Goal: Task Accomplishment & Management: Use online tool/utility

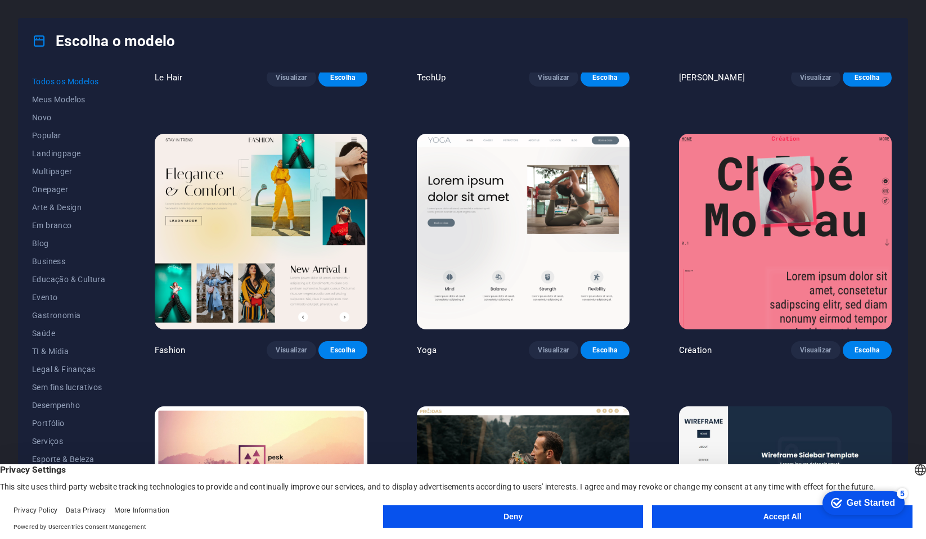
scroll to position [3964, 0]
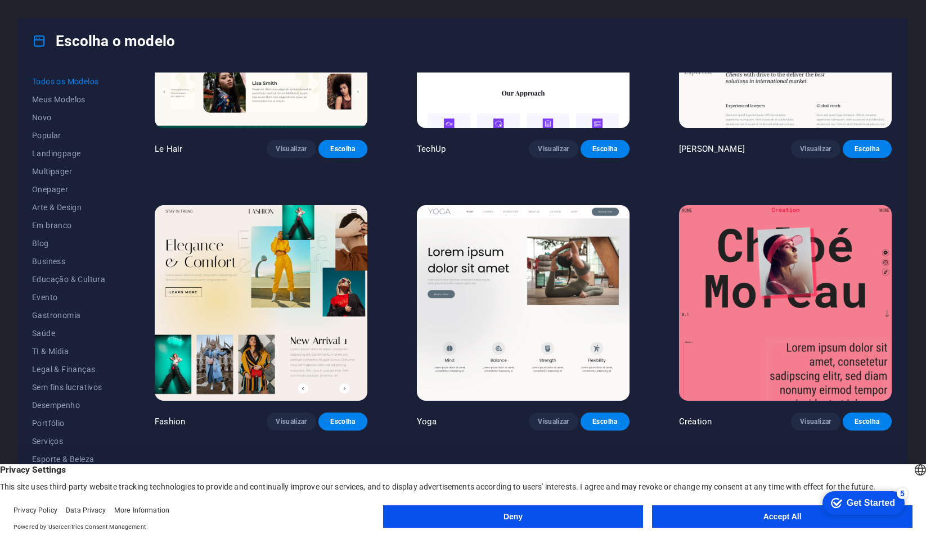
click at [832, 253] on img at bounding box center [785, 303] width 213 height 196
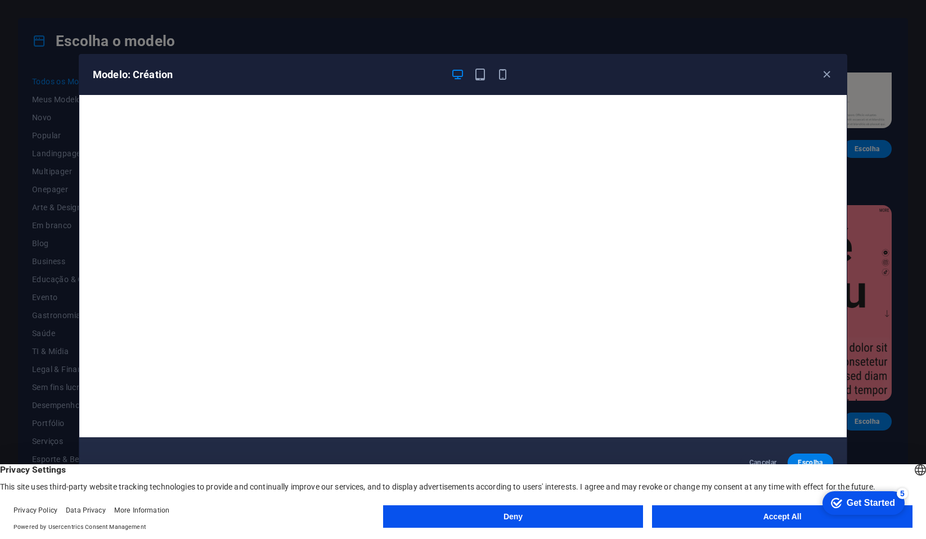
scroll to position [3, 0]
click at [824, 75] on icon "button" at bounding box center [826, 74] width 13 height 13
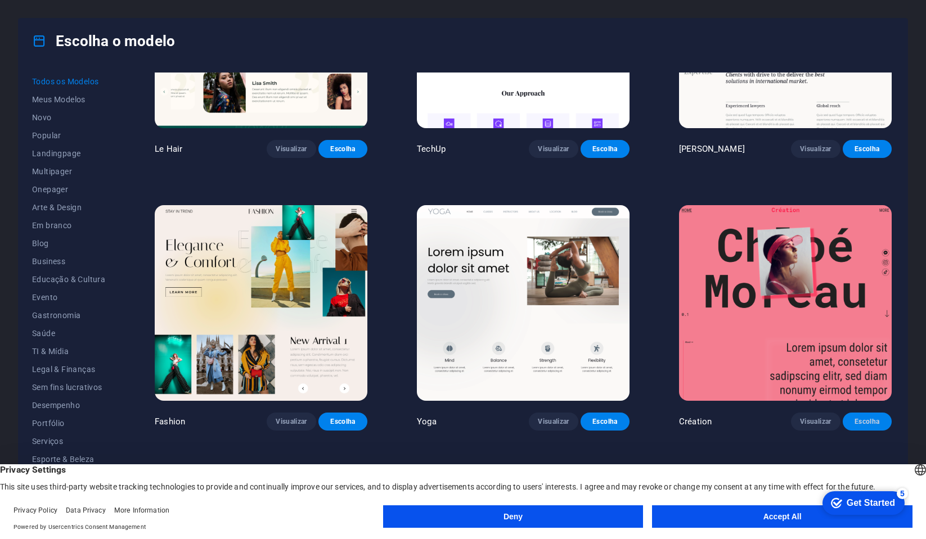
click at [871, 413] on button "Escolha" at bounding box center [867, 422] width 49 height 18
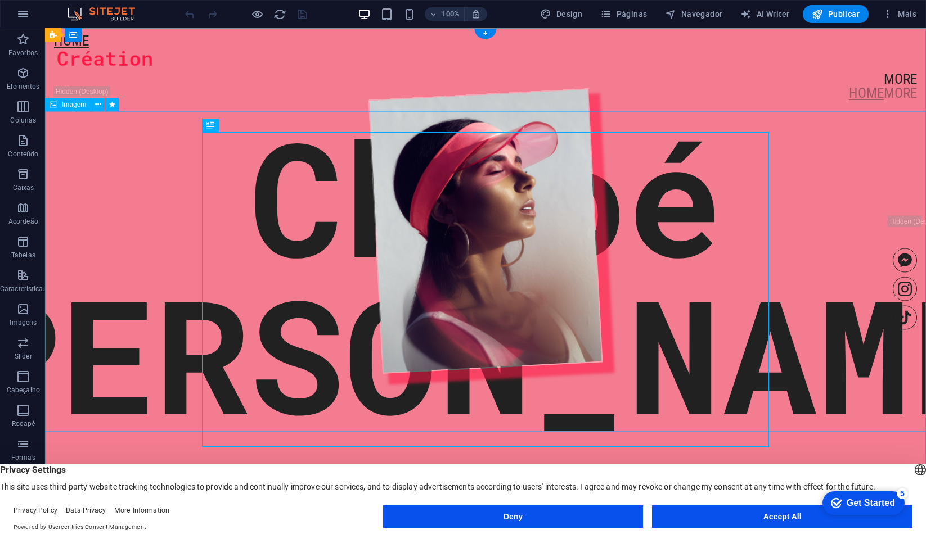
click at [819, 277] on figure at bounding box center [485, 231] width 894 height 321
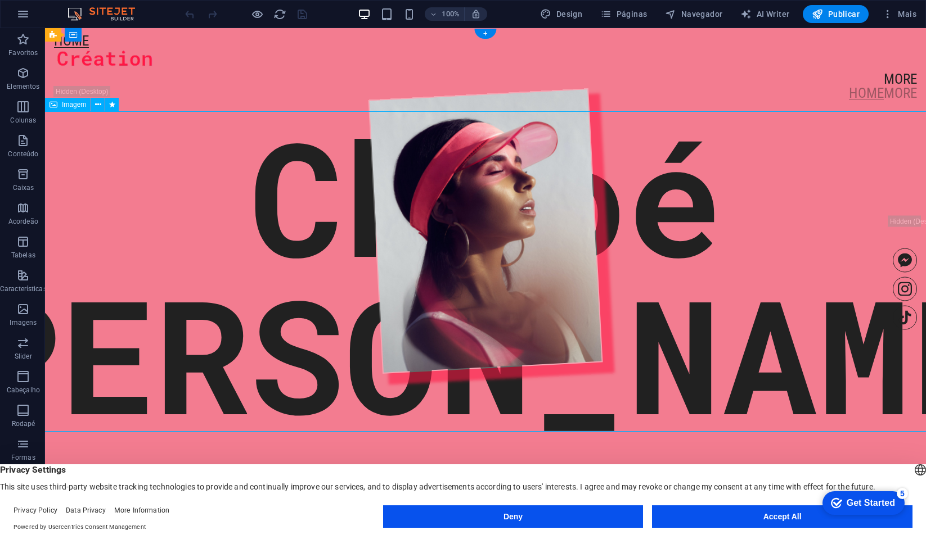
click at [563, 278] on figure at bounding box center [485, 231] width 894 height 321
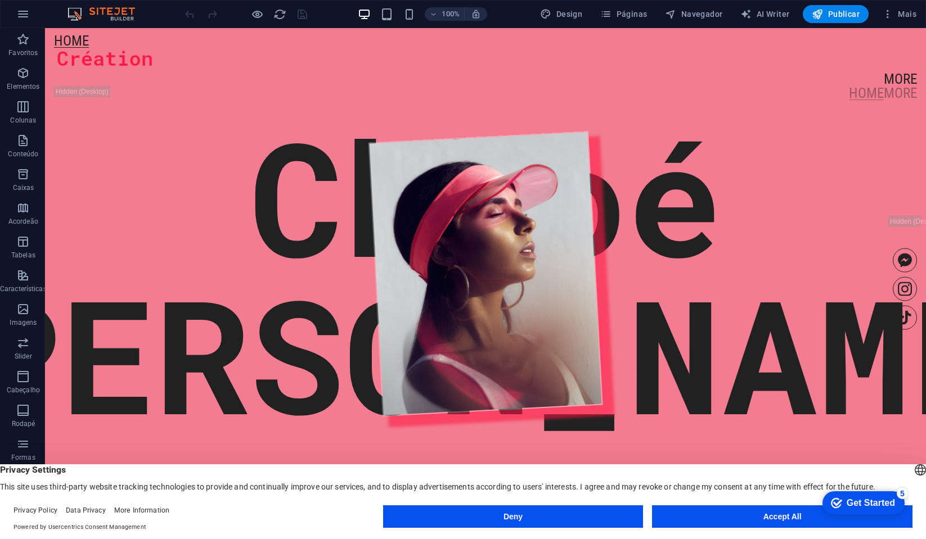
scroll to position [77, 0]
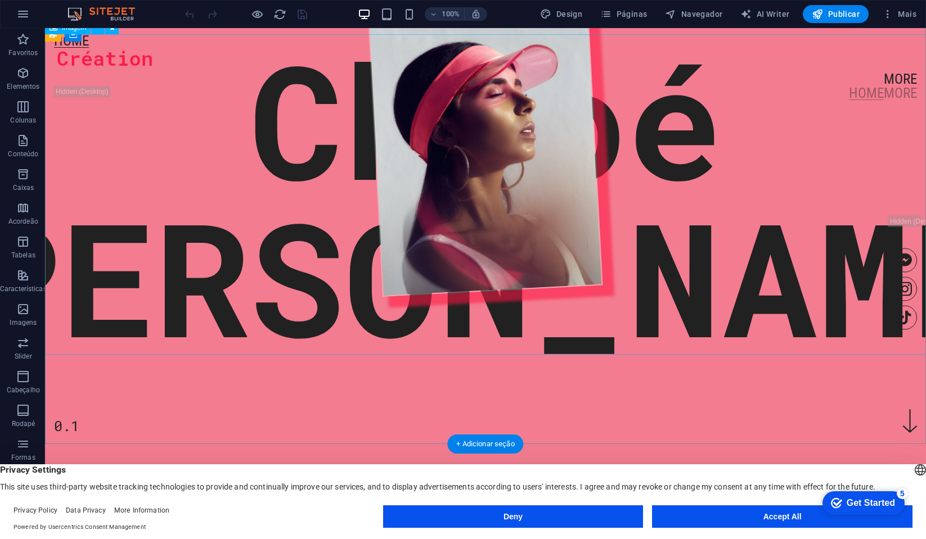
click at [554, 292] on figure at bounding box center [485, 154] width 894 height 321
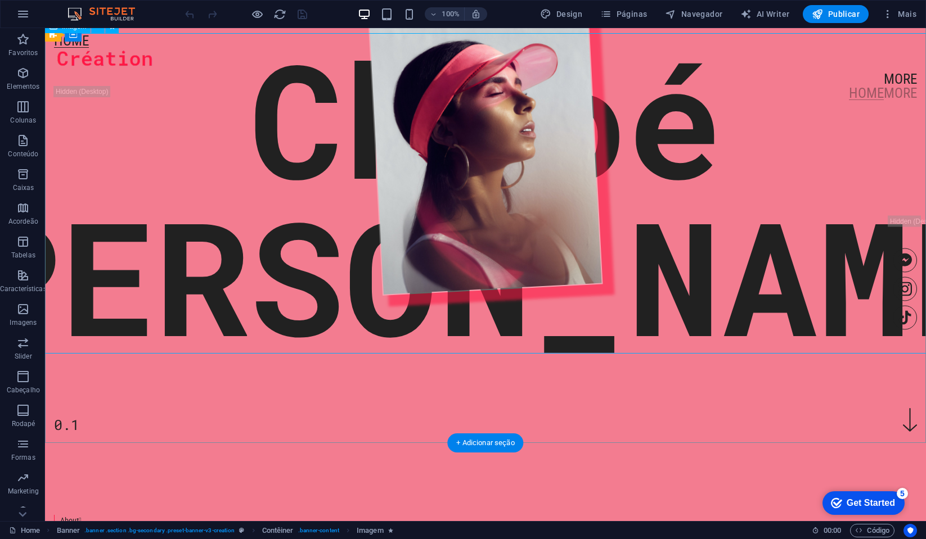
click at [551, 248] on figure at bounding box center [485, 153] width 894 height 321
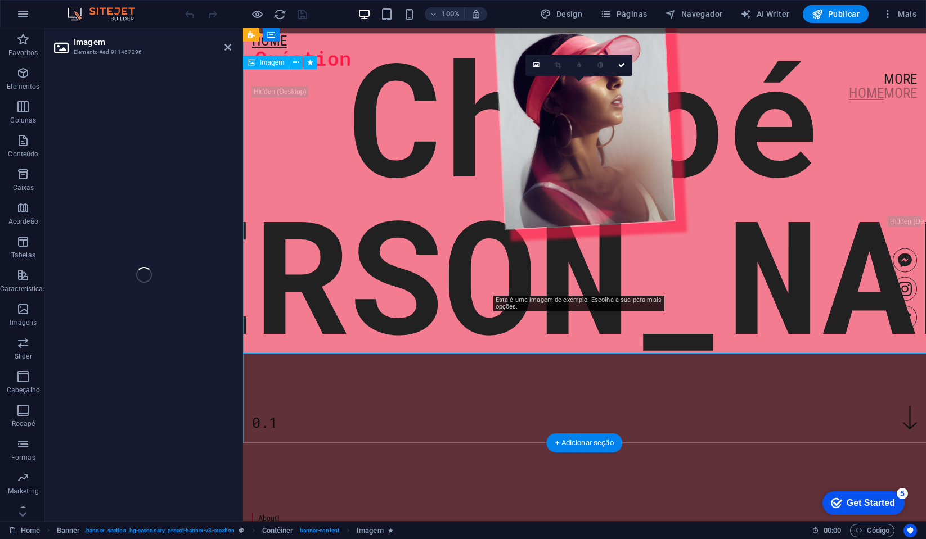
select select "%"
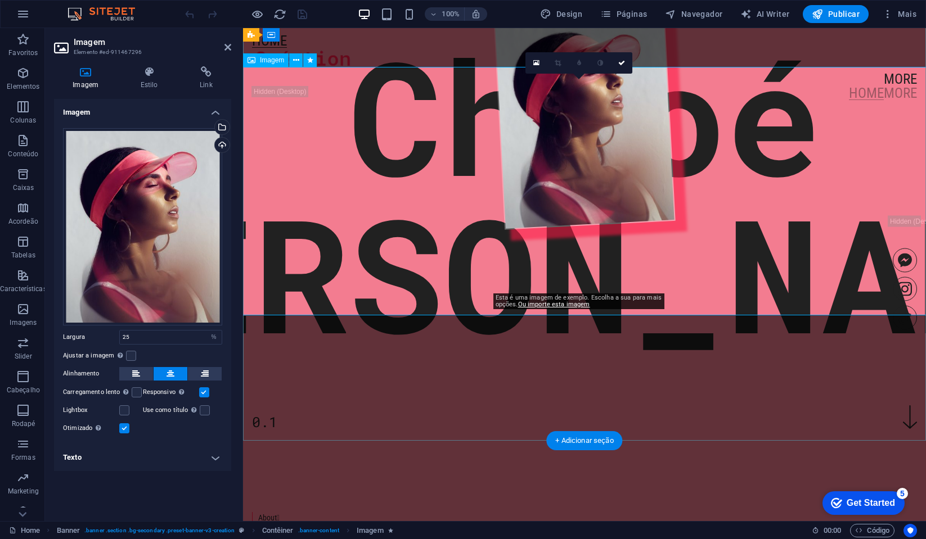
scroll to position [82, 0]
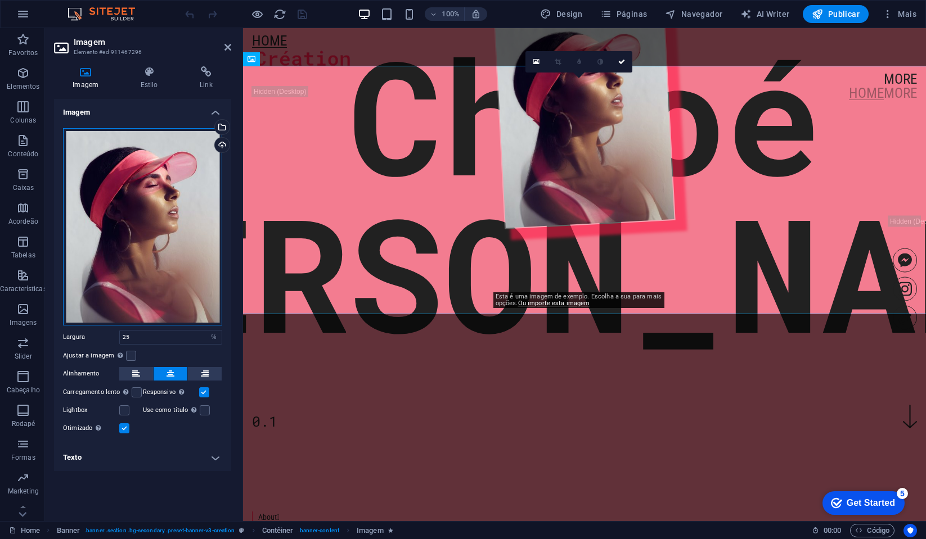
click at [134, 266] on div "Arraste os arquivos aqui, clique para escolher os arquivos ou selecione os arqu…" at bounding box center [142, 226] width 159 height 197
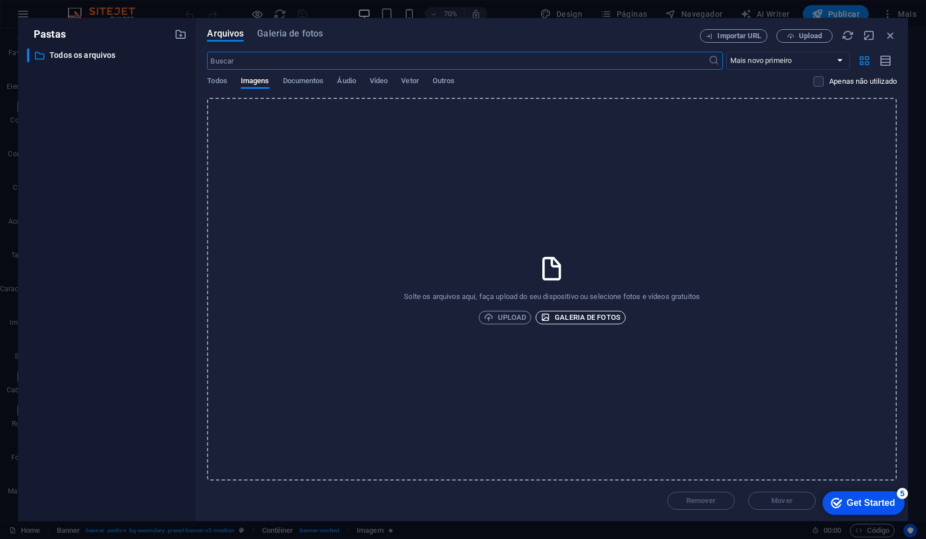
click at [604, 317] on span "Galeria de fotos" at bounding box center [581, 318] width 80 height 14
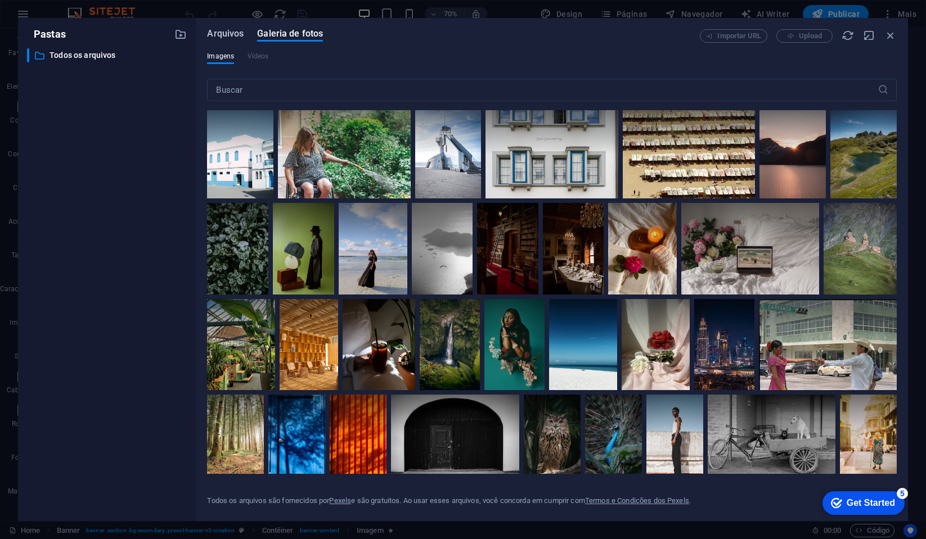
click at [230, 33] on span "Arquivos" at bounding box center [225, 34] width 37 height 14
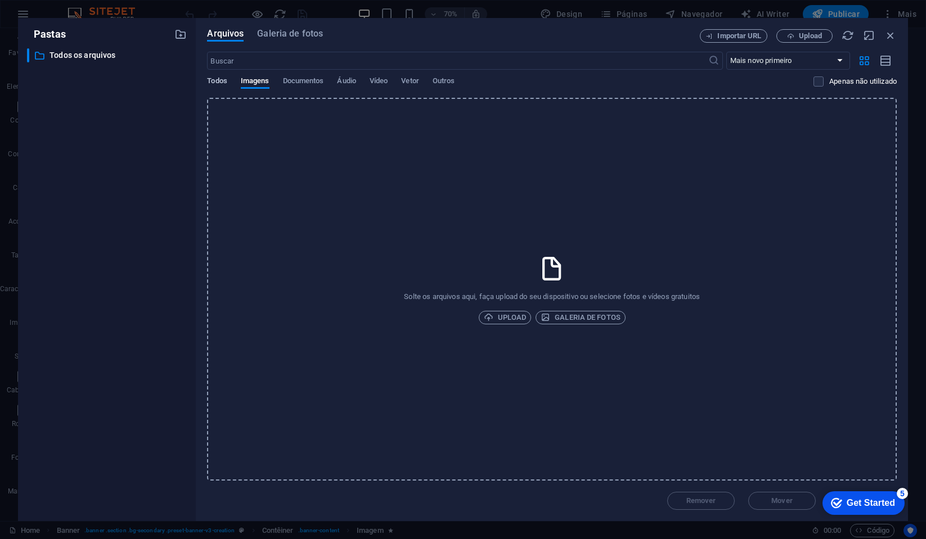
click at [224, 82] on span "Todos" at bounding box center [217, 82] width 20 height 16
click at [448, 84] on span "Outros" at bounding box center [444, 82] width 23 height 16
drag, startPoint x: 347, startPoint y: 82, endPoint x: 338, endPoint y: 81, distance: 9.6
click at [347, 82] on span "Áudio" at bounding box center [346, 82] width 19 height 16
click at [306, 81] on span "Documentos" at bounding box center [303, 82] width 41 height 16
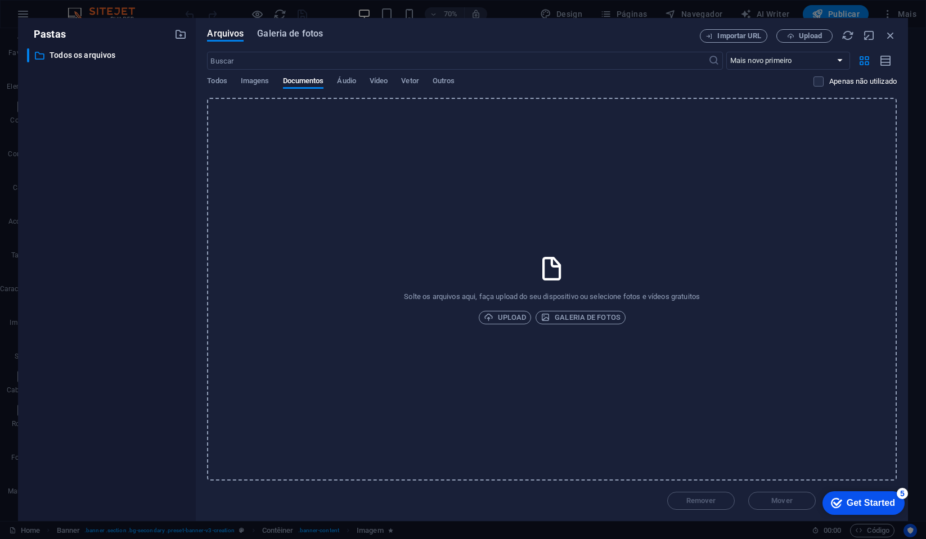
click at [292, 34] on span "Galeria de fotos" at bounding box center [290, 34] width 66 height 14
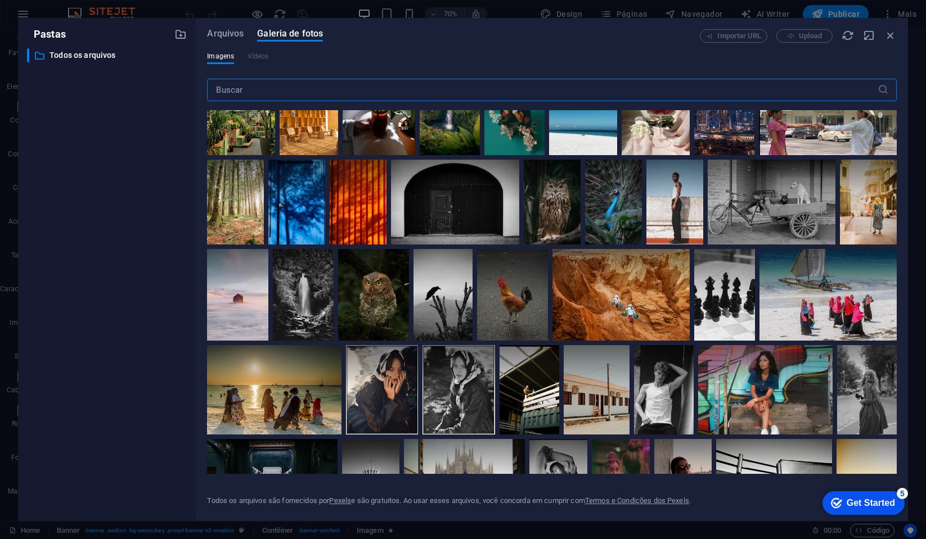
scroll to position [262, 0]
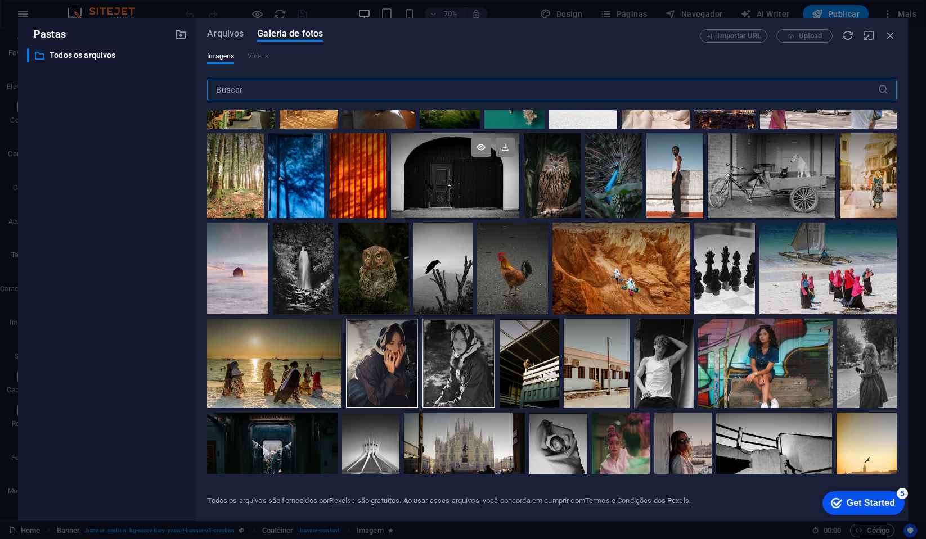
click at [455, 185] on div at bounding box center [455, 176] width 128 height 86
click at [455, 185] on div at bounding box center [455, 197] width 128 height 43
click at [455, 185] on div at bounding box center [455, 176] width 128 height 86
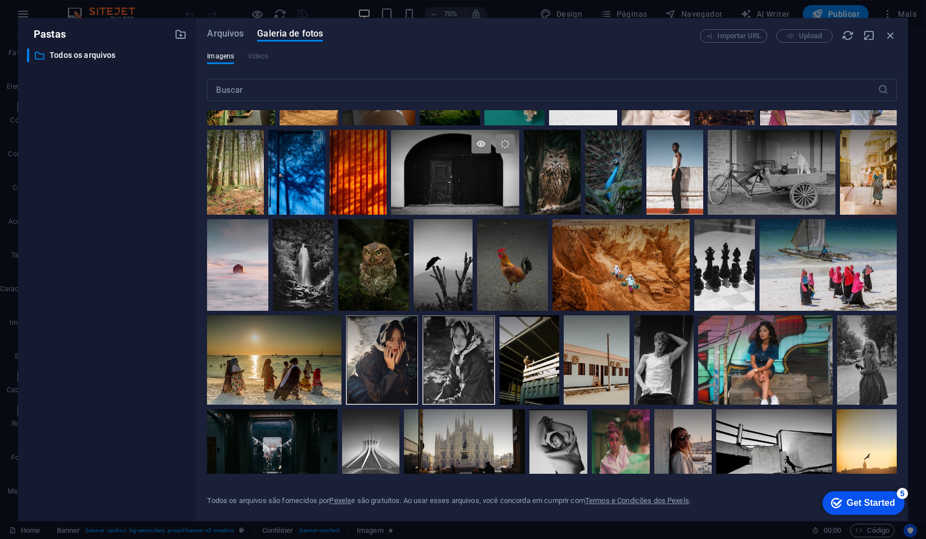
scroll to position [268, 0]
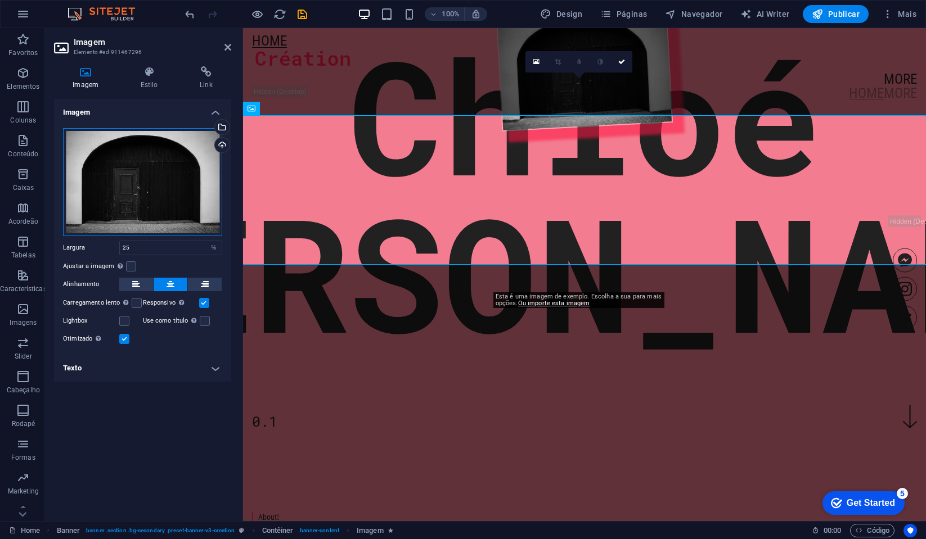
click at [149, 180] on div "Arraste os arquivos aqui, clique para escolher os arquivos ou selecione os arqu…" at bounding box center [142, 182] width 159 height 108
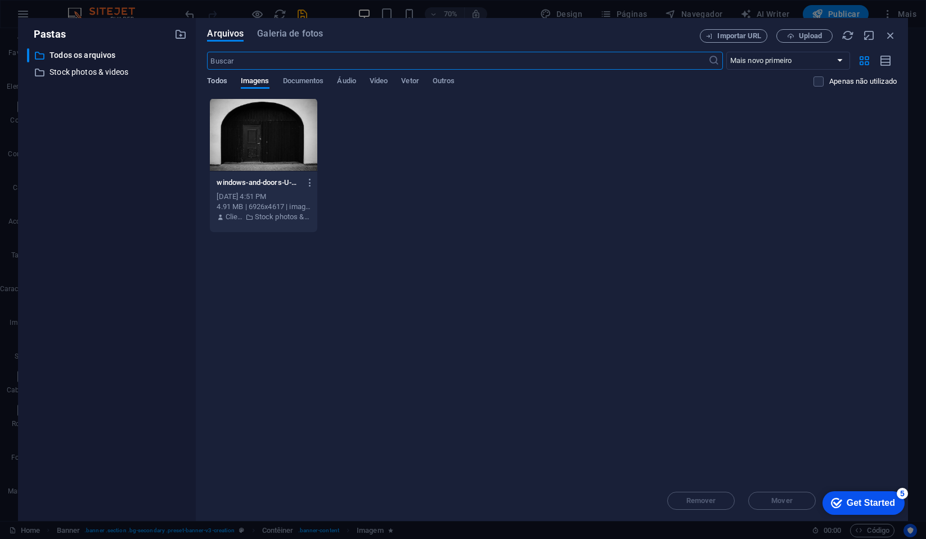
click at [214, 80] on span "Todos" at bounding box center [217, 82] width 20 height 16
click at [266, 141] on div at bounding box center [263, 134] width 107 height 73
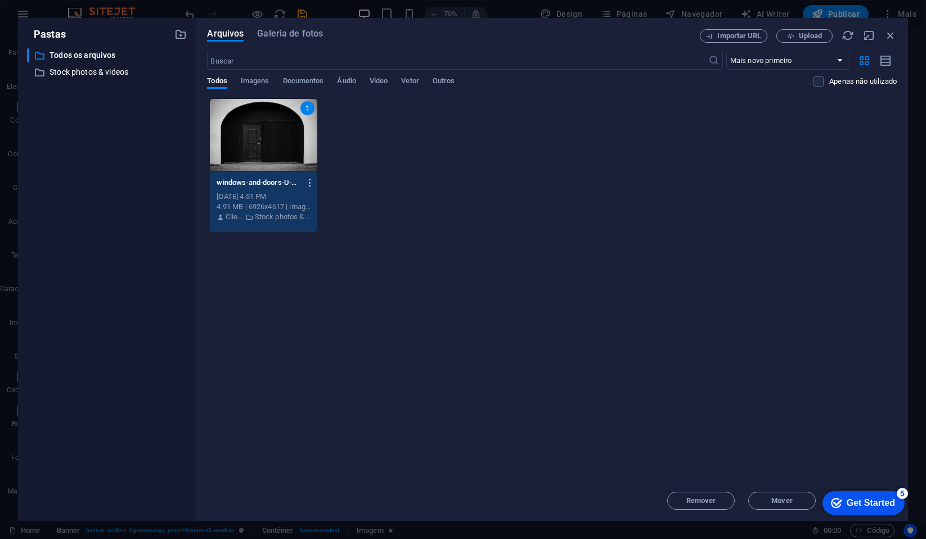
click at [306, 185] on icon "button" at bounding box center [310, 183] width 11 height 10
click at [315, 396] on h6 "Remover" at bounding box center [316, 401] width 64 height 14
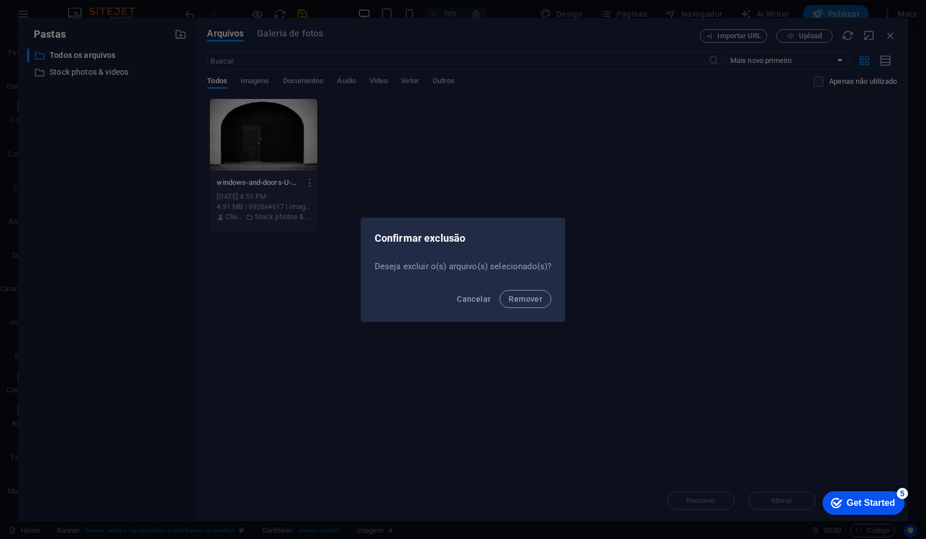
click at [522, 289] on div "Cancelar Remover" at bounding box center [463, 303] width 204 height 38
click at [523, 295] on span "Remover" at bounding box center [526, 299] width 34 height 9
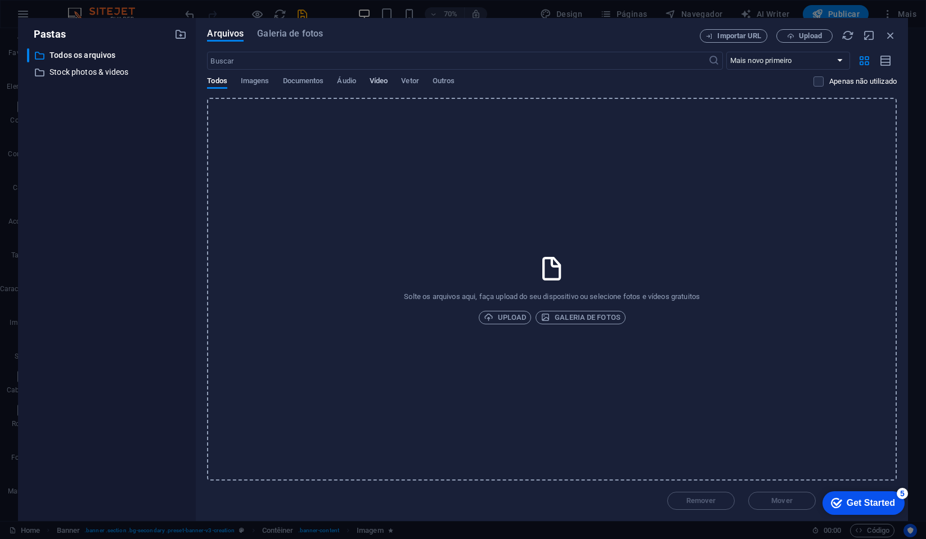
click at [384, 83] on span "Vídeo" at bounding box center [379, 82] width 18 height 16
click at [519, 318] on span "Upload" at bounding box center [505, 318] width 43 height 14
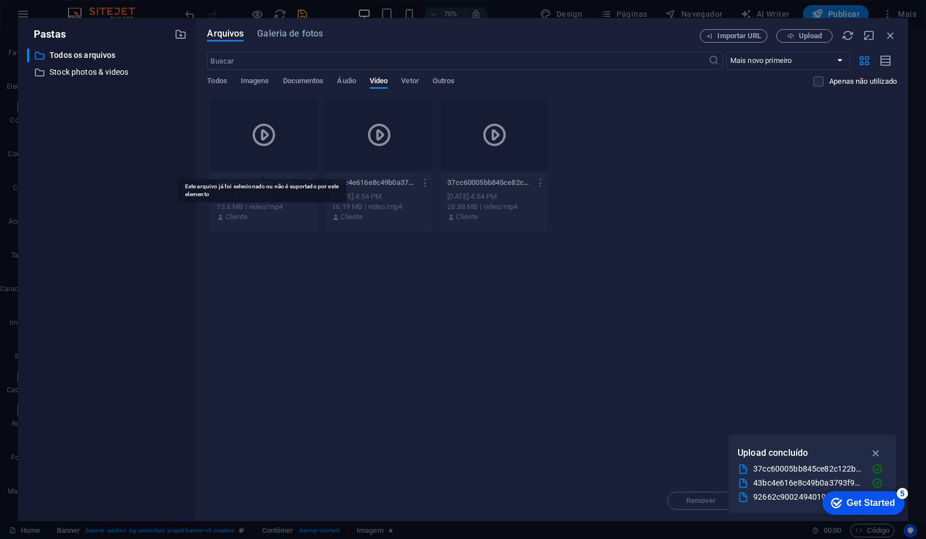
click at [269, 131] on icon at bounding box center [263, 135] width 27 height 27
click at [326, 282] on div "Solte os arquivos aqui para carregá-los instantaneamente 92662c900249401992bf61…" at bounding box center [552, 289] width 690 height 383
click at [501, 132] on icon at bounding box center [494, 135] width 27 height 27
click at [612, 190] on div "92662c900249401992bf6147b4bcab962-4OtCI9Yirdl-EcZAZ-umiQ.MP4 92662c900249401992…" at bounding box center [552, 165] width 690 height 135
click at [540, 182] on icon "button" at bounding box center [541, 183] width 11 height 10
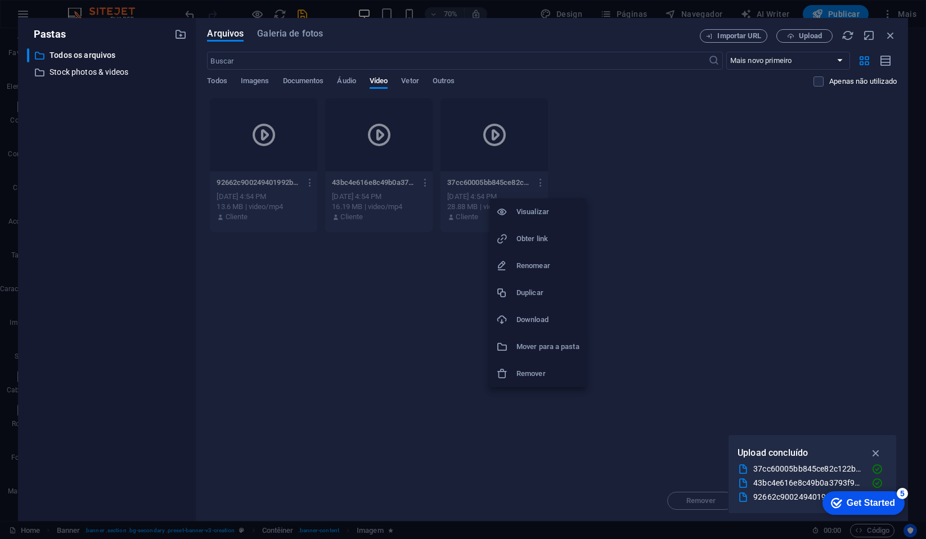
click at [547, 376] on h6 "Remover" at bounding box center [547, 374] width 63 height 14
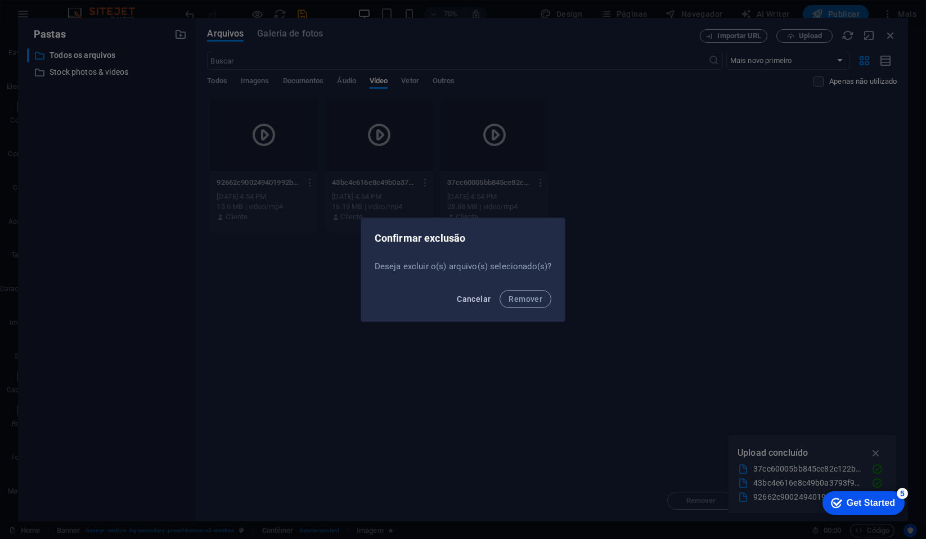
click at [479, 296] on span "Cancelar" at bounding box center [474, 299] width 34 height 9
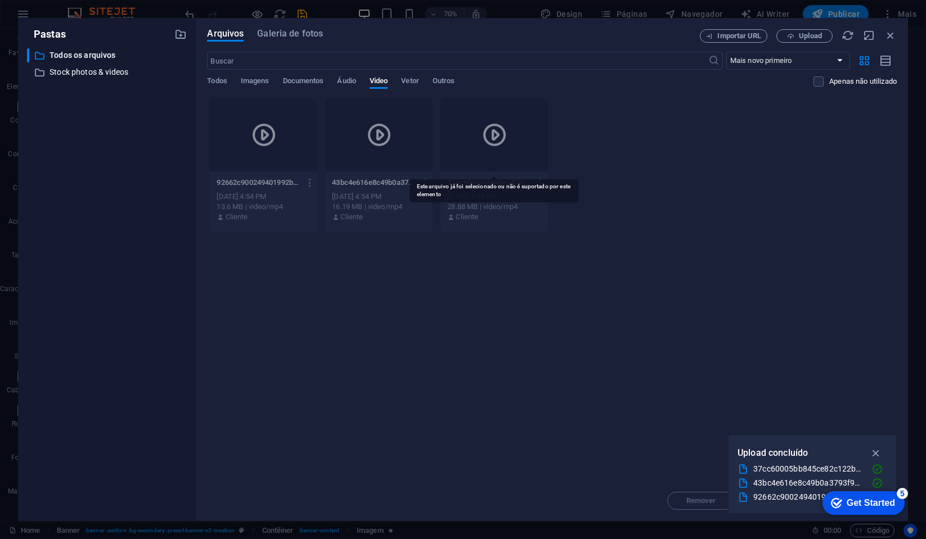
click at [500, 127] on icon at bounding box center [494, 135] width 27 height 27
click at [218, 83] on span "Todos" at bounding box center [217, 82] width 20 height 16
click at [217, 85] on span "Todos" at bounding box center [217, 82] width 20 height 16
click at [538, 182] on icon "button" at bounding box center [541, 183] width 11 height 10
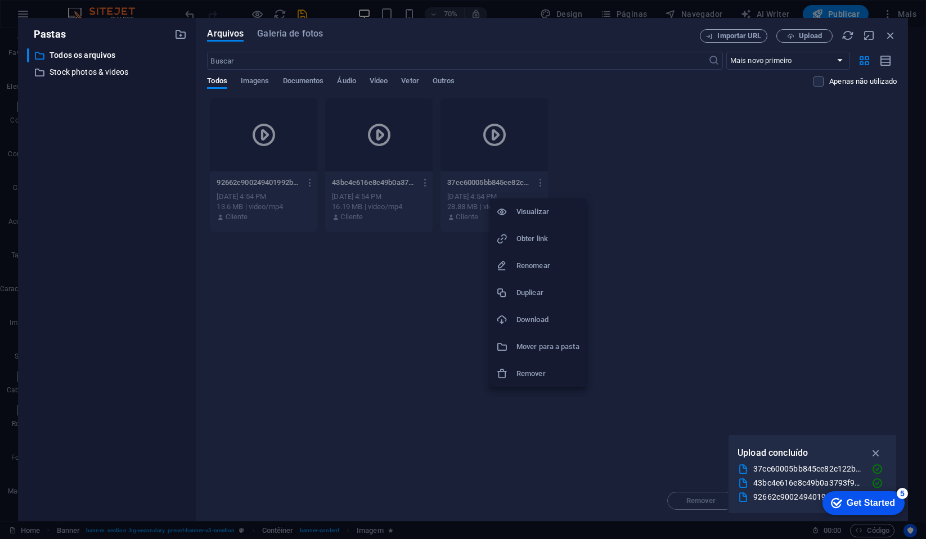
click at [536, 372] on h6 "Remover" at bounding box center [547, 374] width 63 height 14
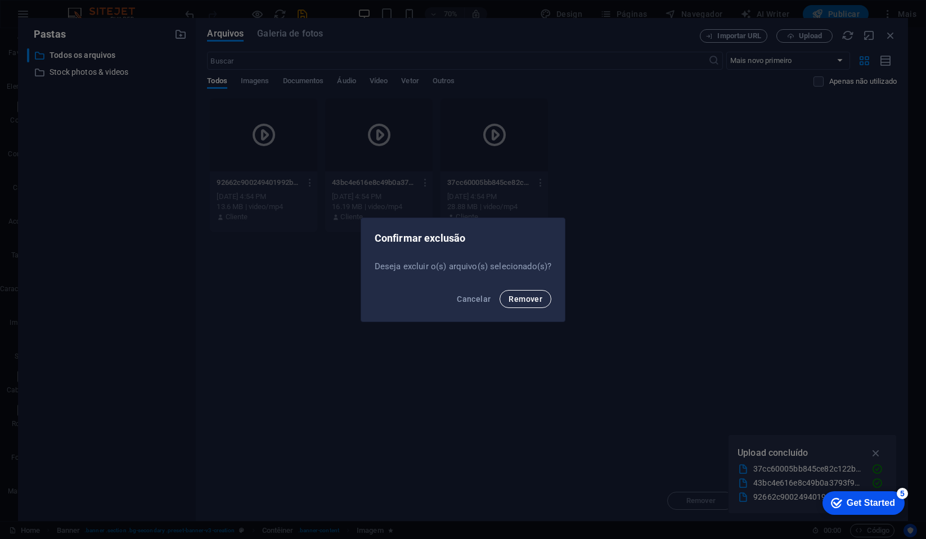
click at [529, 298] on span "Remover" at bounding box center [526, 299] width 34 height 9
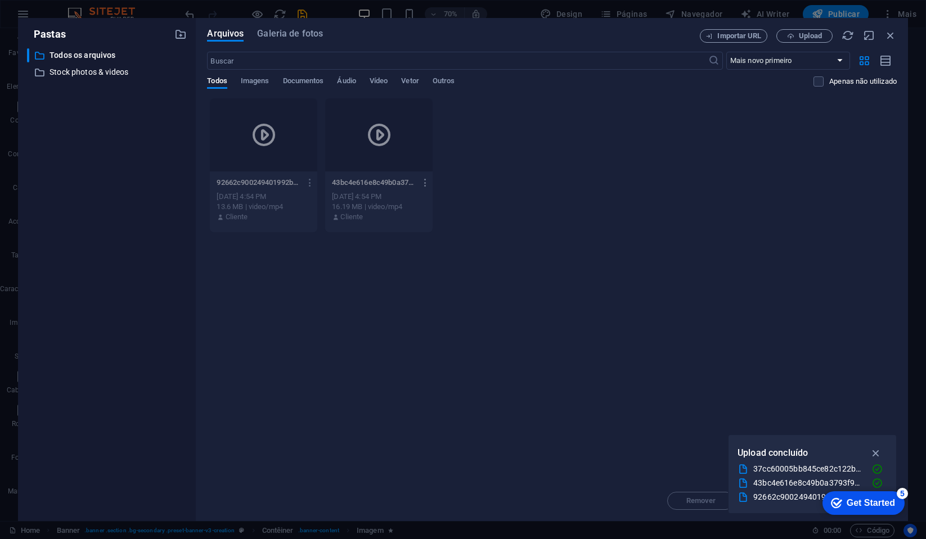
click at [424, 180] on icon "button" at bounding box center [425, 183] width 11 height 10
click at [424, 375] on h6 "Remover" at bounding box center [432, 374] width 63 height 14
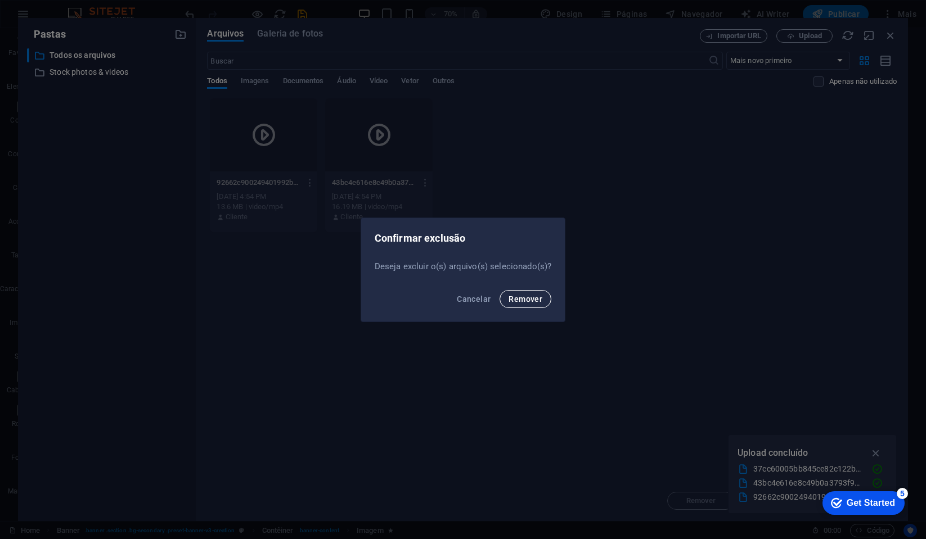
click at [523, 302] on span "Remover" at bounding box center [526, 299] width 34 height 9
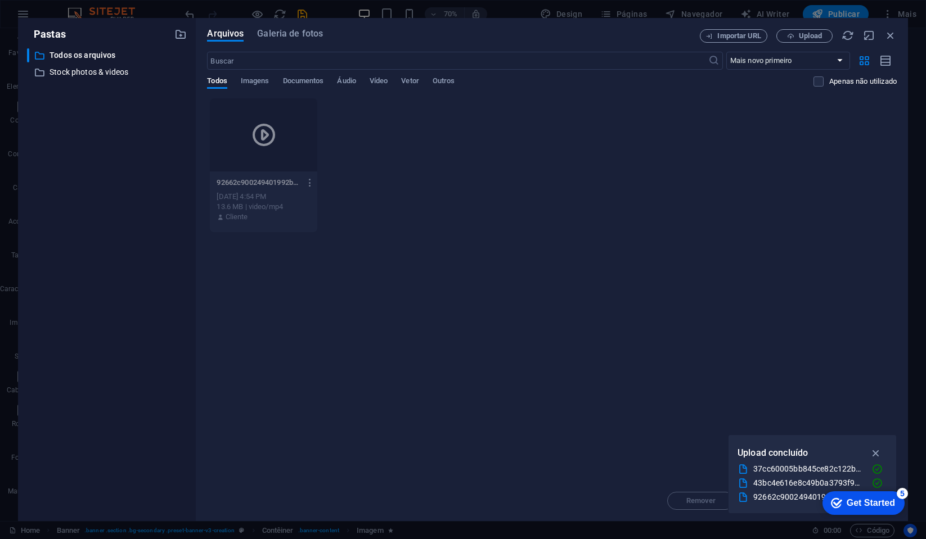
click at [306, 181] on icon "button" at bounding box center [310, 183] width 11 height 10
click at [317, 378] on h6 "Remover" at bounding box center [316, 374] width 63 height 14
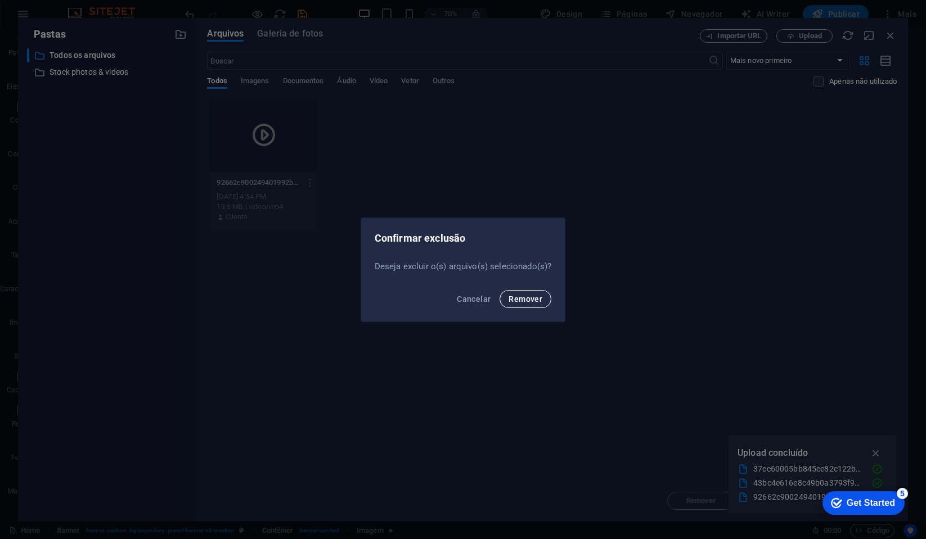
click at [525, 299] on span "Remover" at bounding box center [526, 299] width 34 height 9
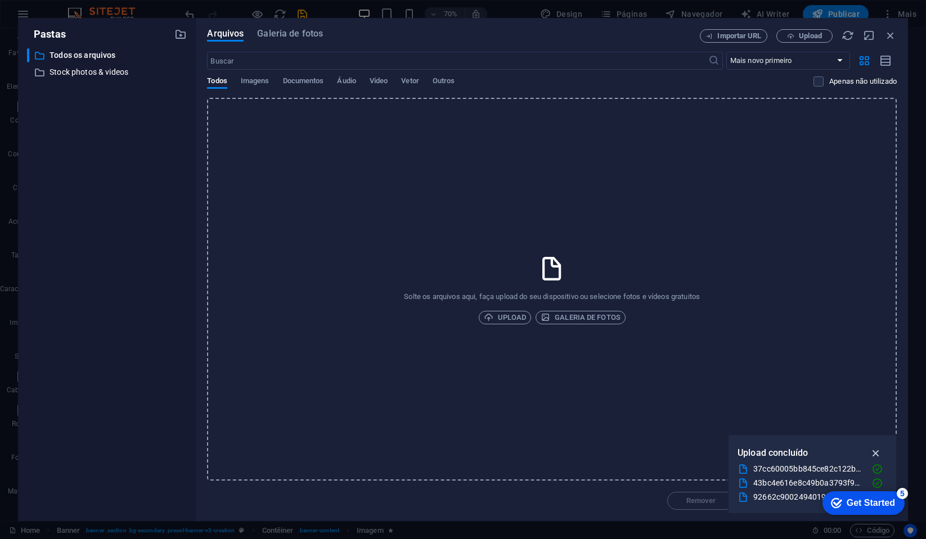
click at [875, 453] on icon "button" at bounding box center [876, 453] width 13 height 12
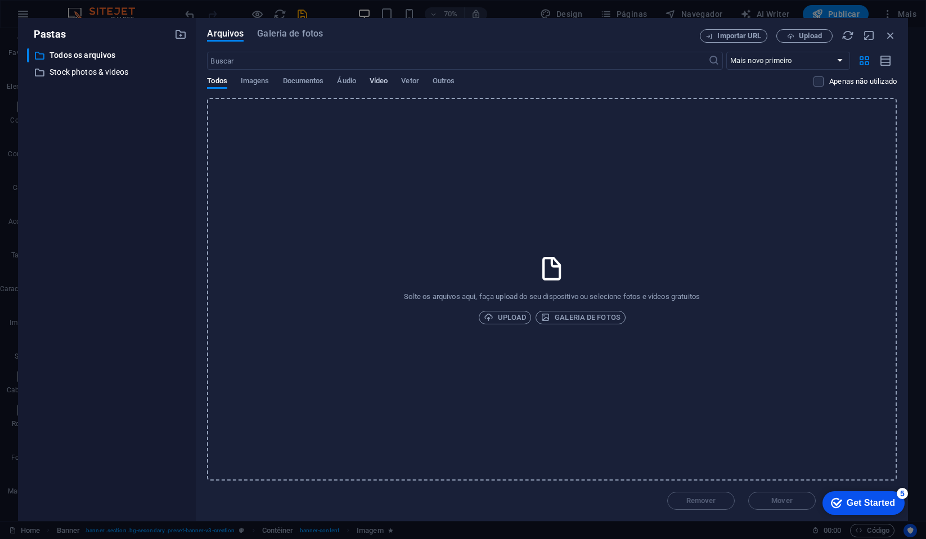
click at [376, 81] on span "Vídeo" at bounding box center [379, 82] width 18 height 16
click at [344, 82] on span "Áudio" at bounding box center [346, 82] width 19 height 16
click at [298, 86] on span "Documentos" at bounding box center [303, 82] width 41 height 16
click at [251, 86] on span "Imagens" at bounding box center [255, 82] width 29 height 16
click at [218, 81] on span "Todos" at bounding box center [217, 82] width 20 height 16
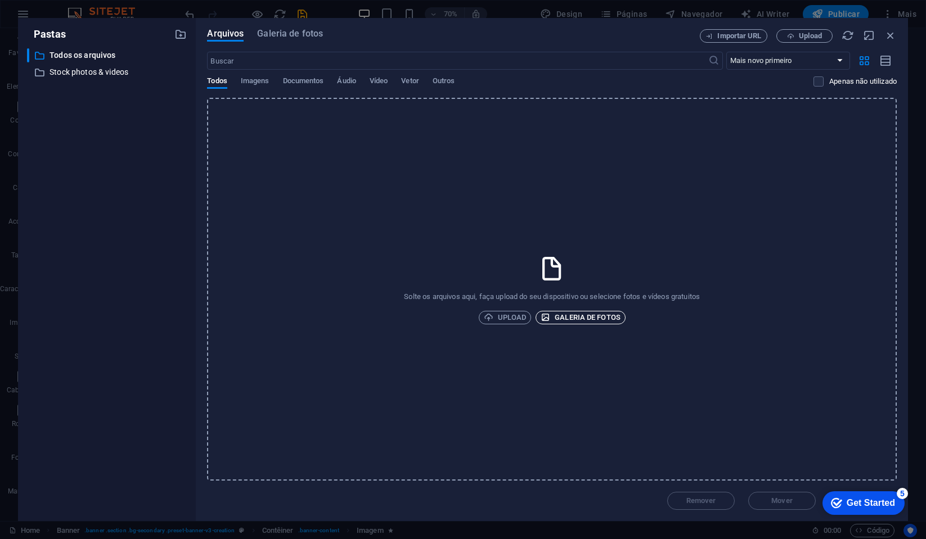
click at [590, 319] on span "Galeria de fotos" at bounding box center [581, 318] width 80 height 14
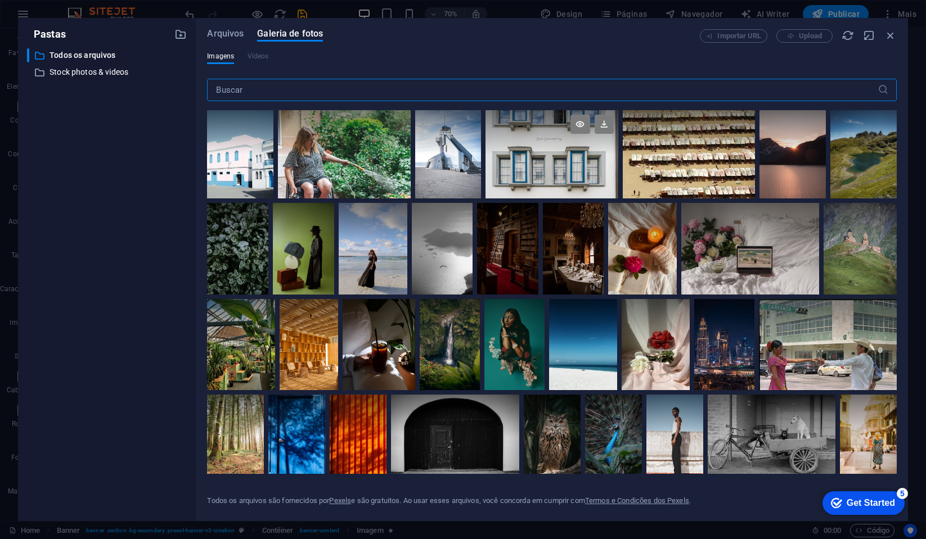
scroll to position [0, 0]
click at [269, 56] on div "Imagens Vídeos" at bounding box center [552, 62] width 690 height 21
click at [226, 59] on span "Imagens" at bounding box center [220, 57] width 27 height 14
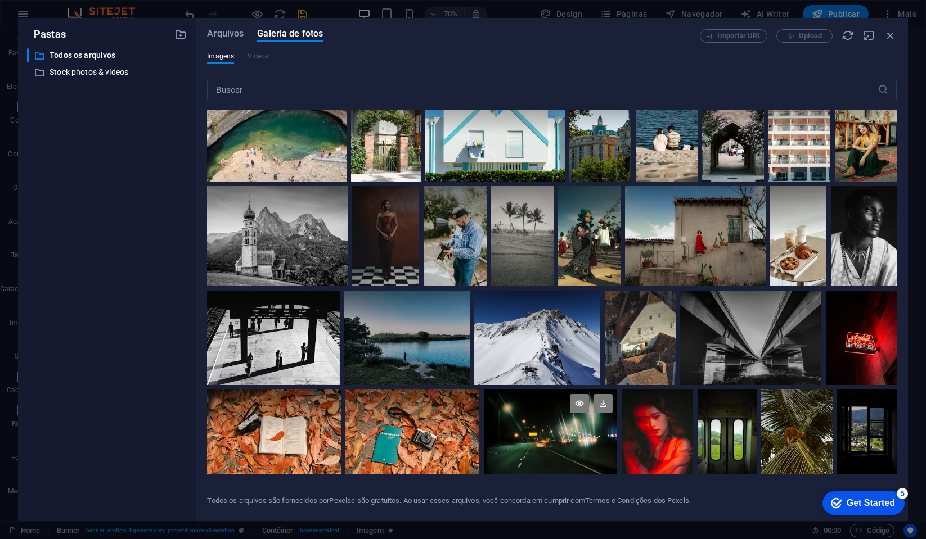
scroll to position [1737, 0]
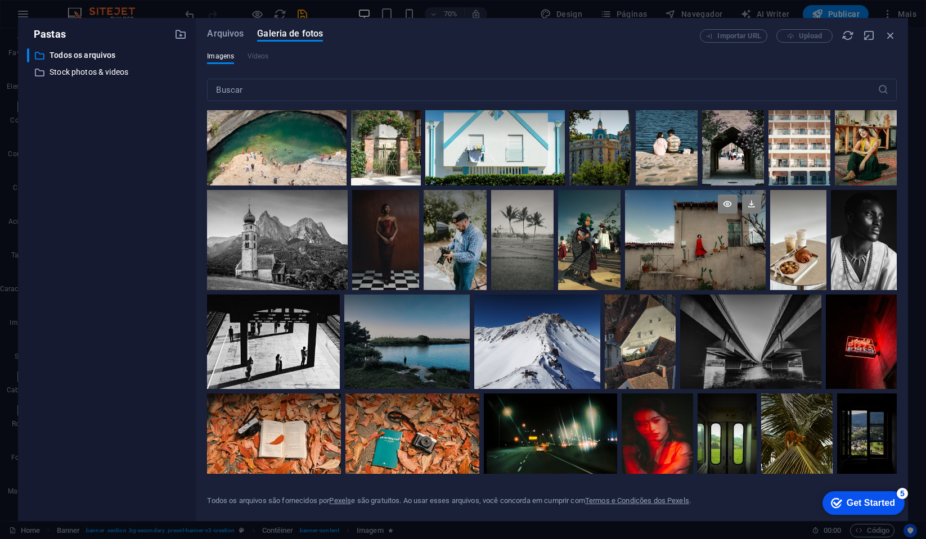
click at [766, 270] on div at bounding box center [695, 240] width 141 height 100
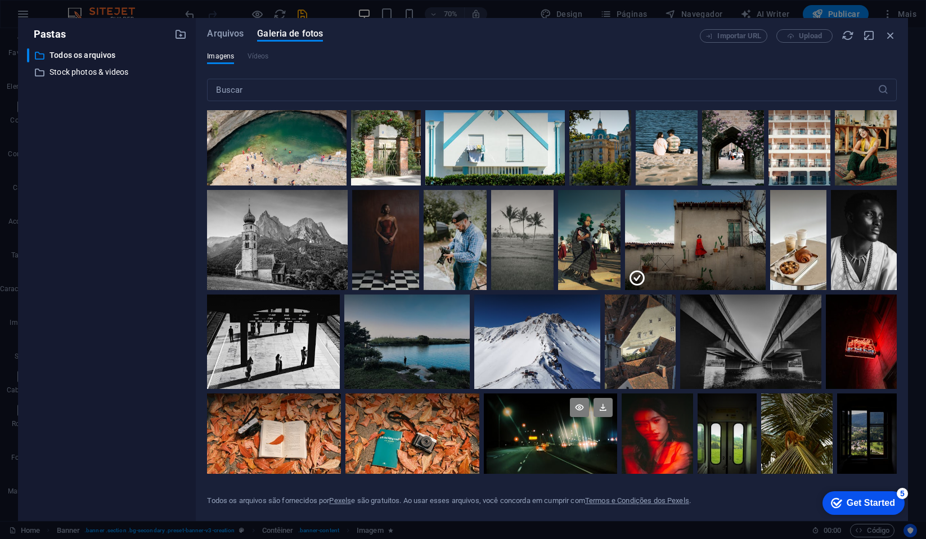
click at [533, 448] on div at bounding box center [550, 438] width 133 height 89
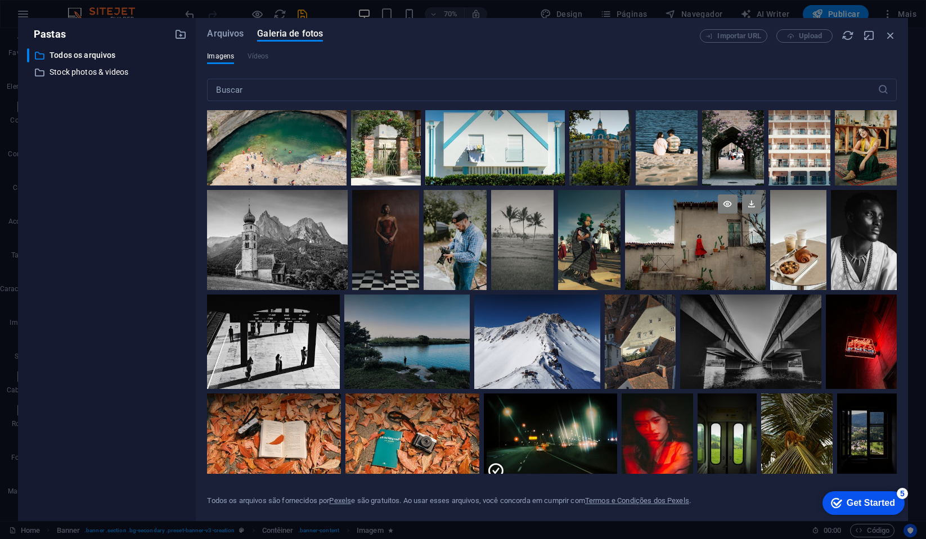
click at [750, 242] on div at bounding box center [695, 240] width 141 height 100
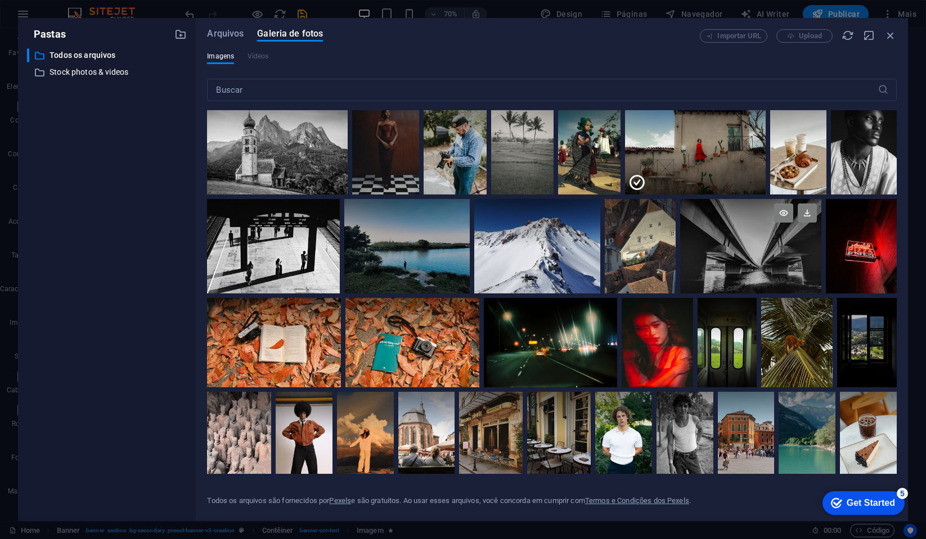
scroll to position [1843, 0]
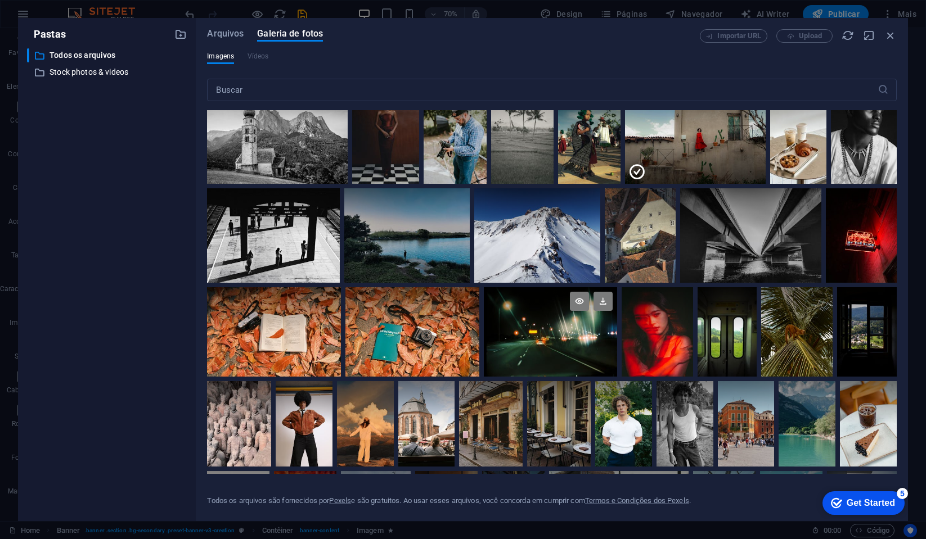
click at [594, 338] on div at bounding box center [550, 331] width 133 height 89
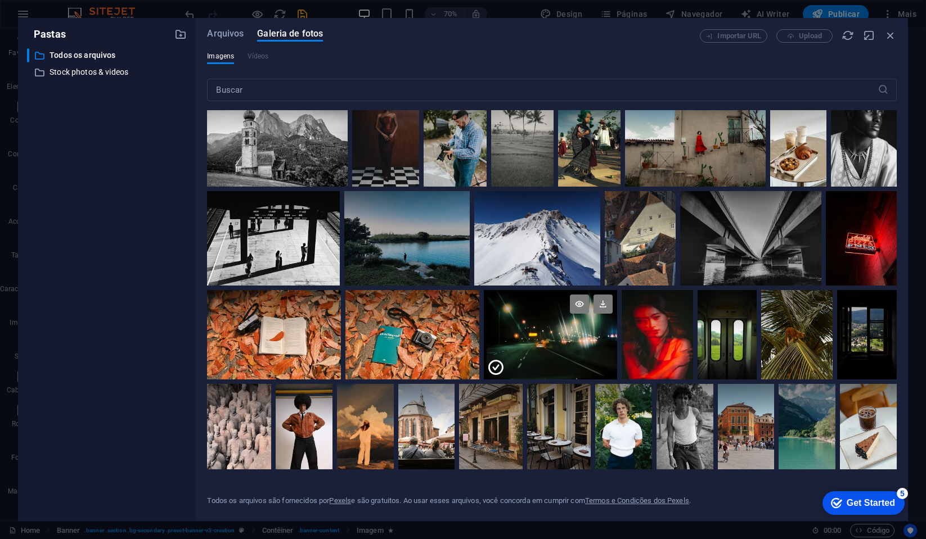
click at [594, 338] on div at bounding box center [550, 357] width 133 height 44
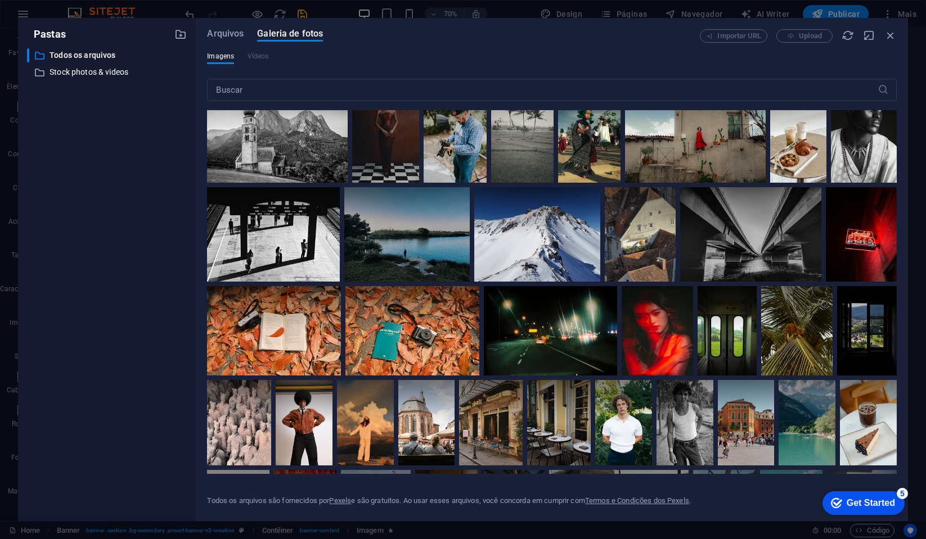
click at [766, 154] on div at bounding box center [695, 133] width 141 height 100
click at [585, 341] on div at bounding box center [550, 330] width 133 height 89
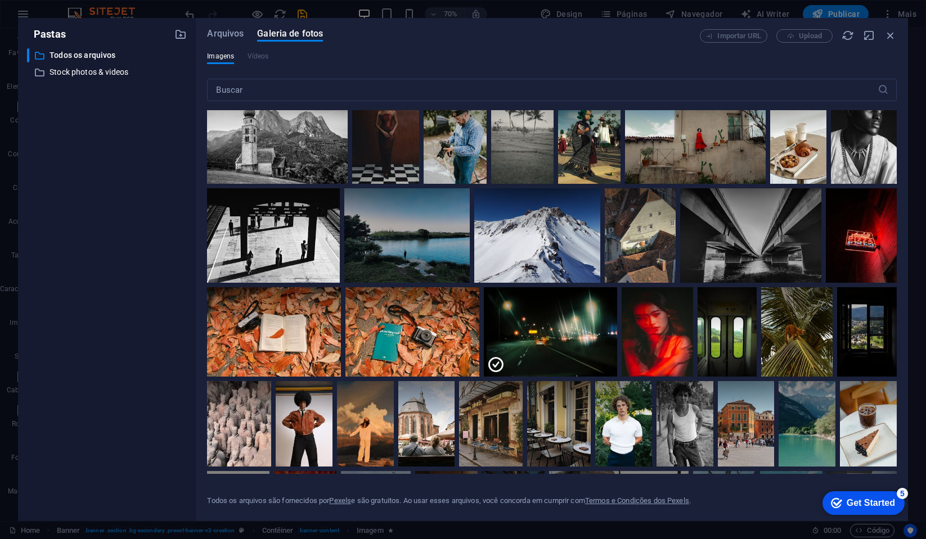
click at [753, 155] on div at bounding box center [695, 134] width 141 height 100
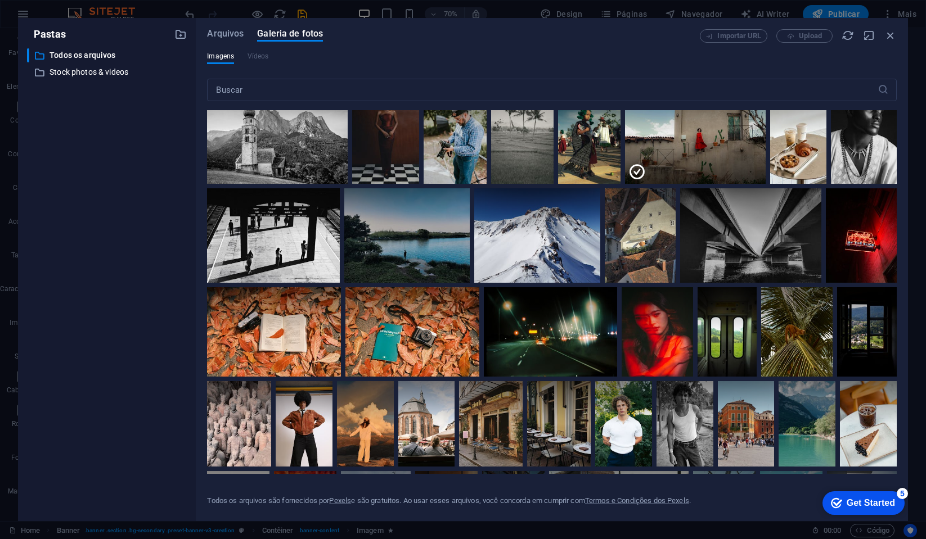
click at [753, 155] on div at bounding box center [695, 159] width 141 height 50
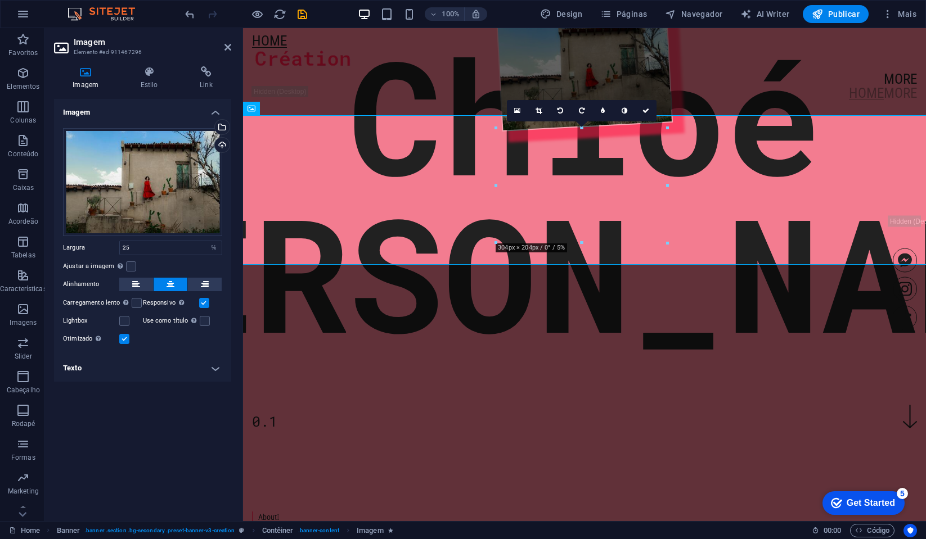
drag, startPoint x: 1000, startPoint y: 268, endPoint x: 757, endPoint y: 240, distance: 244.7
click at [757, 240] on div "Chloé Moreau" at bounding box center [584, 193] width 1229 height 315
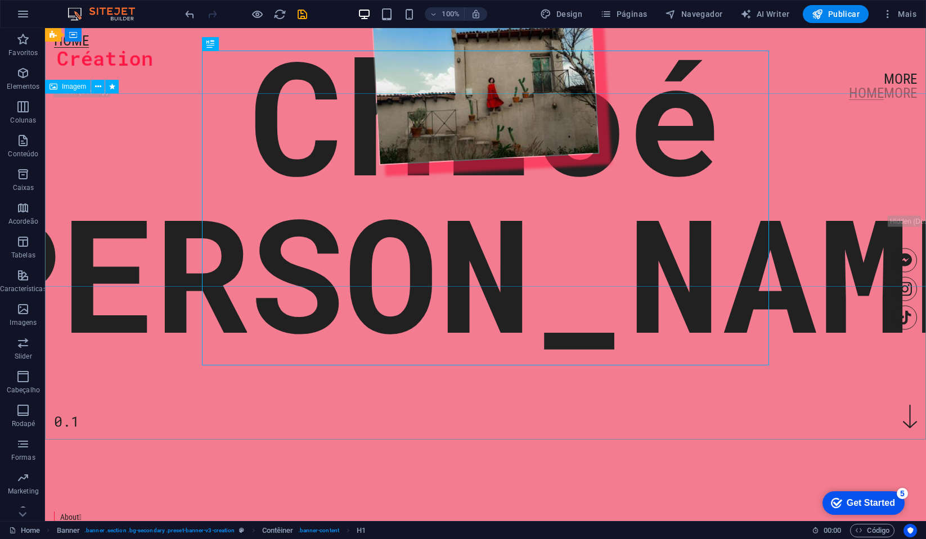
click at [492, 183] on figure at bounding box center [486, 86] width 888 height 194
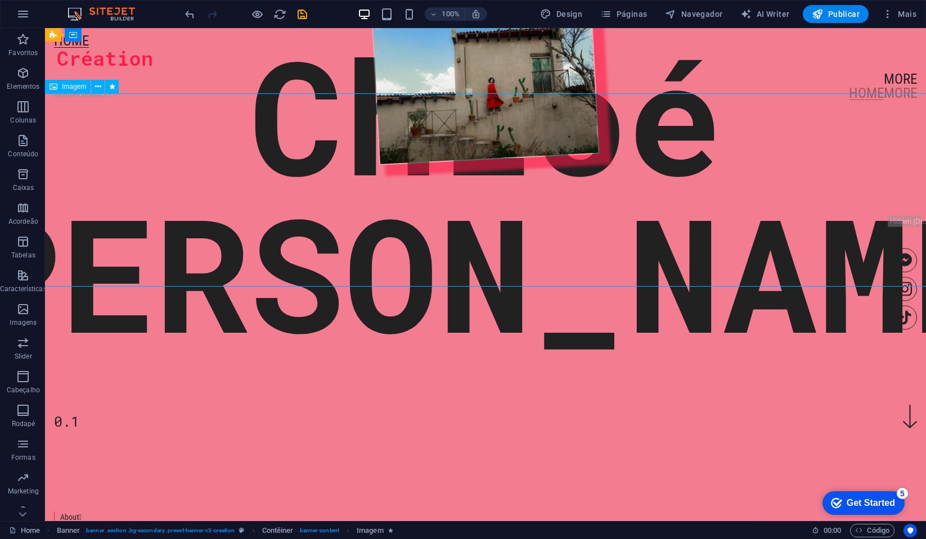
click at [530, 183] on figure at bounding box center [486, 86] width 888 height 194
select select "%"
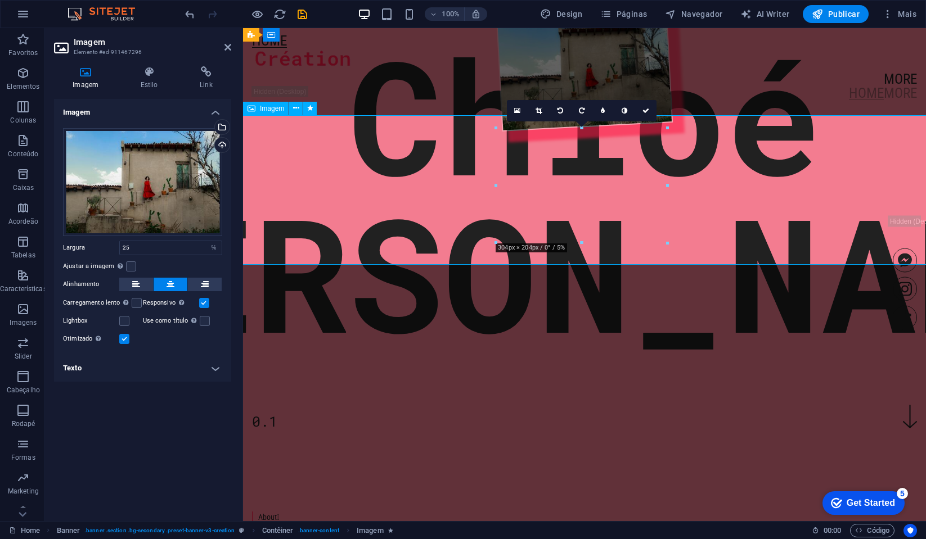
click at [530, 145] on figure at bounding box center [585, 69] width 688 height 150
click at [579, 145] on figure at bounding box center [585, 69] width 688 height 150
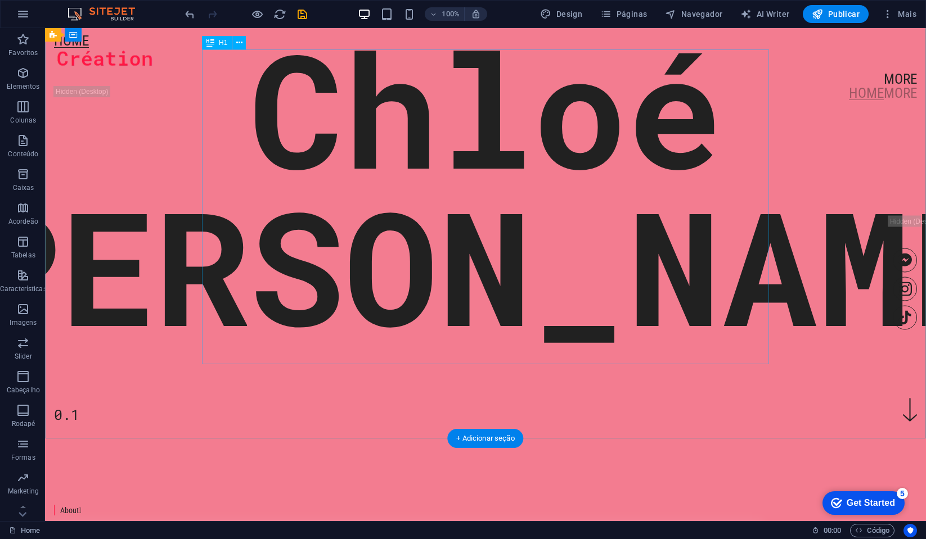
scroll to position [64, 0]
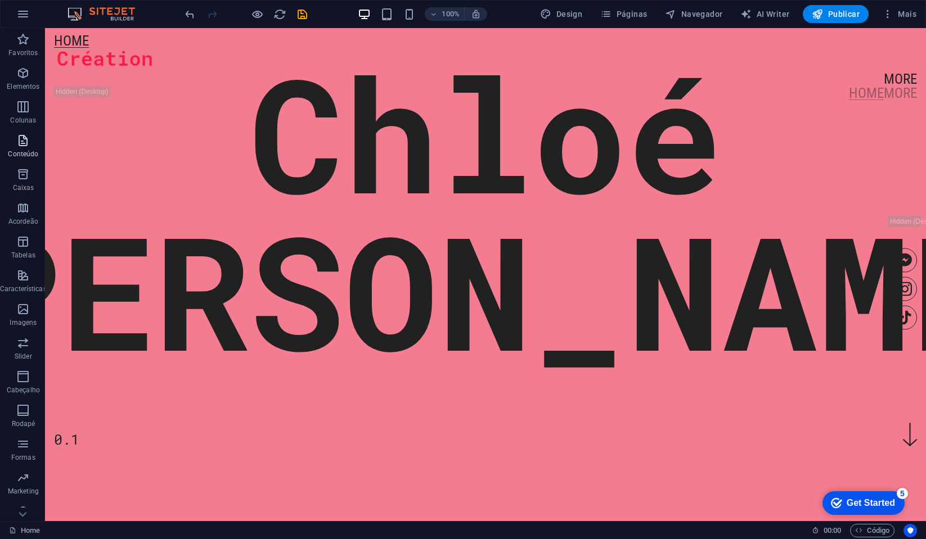
click at [24, 137] on icon "button" at bounding box center [23, 141] width 14 height 14
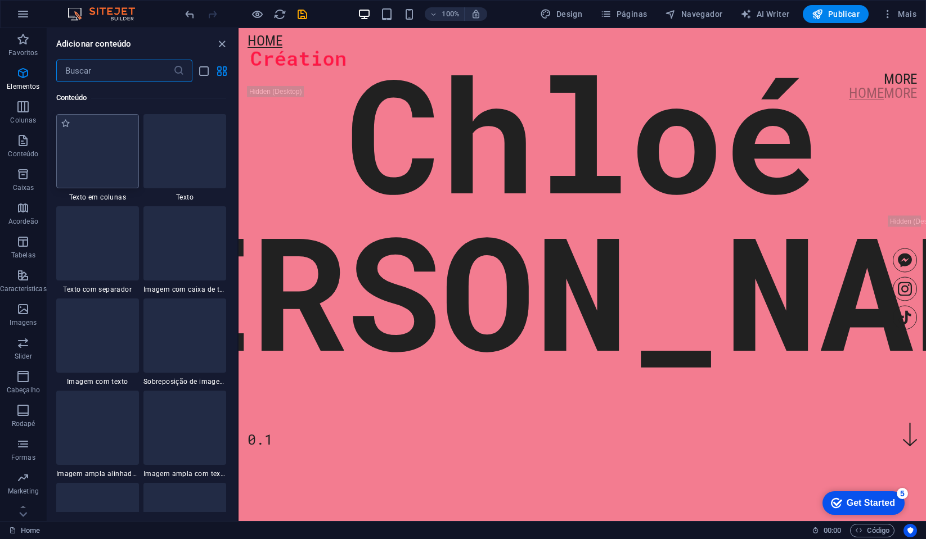
scroll to position [1968, 0]
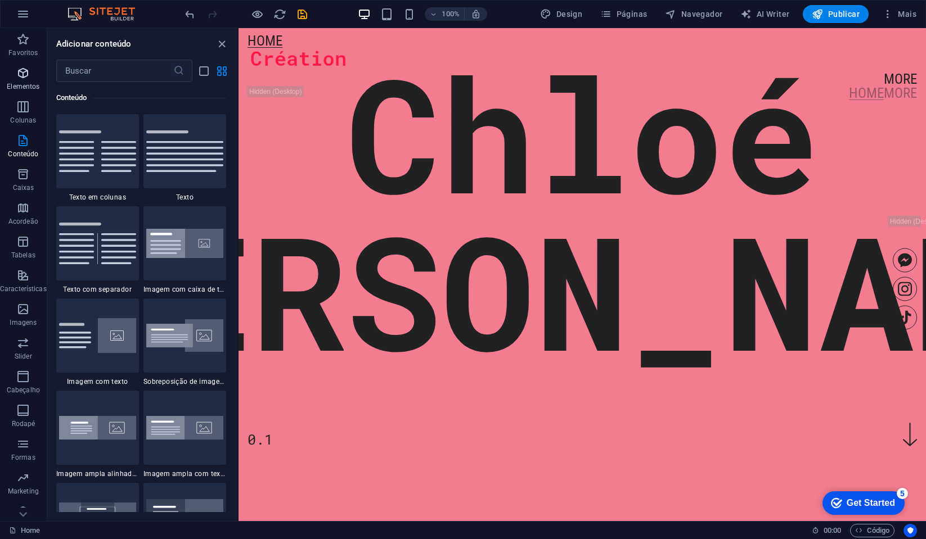
click at [28, 80] on span "Elementos" at bounding box center [23, 79] width 47 height 27
click at [423, 177] on div "Chloé Moreau" at bounding box center [582, 211] width 1229 height 315
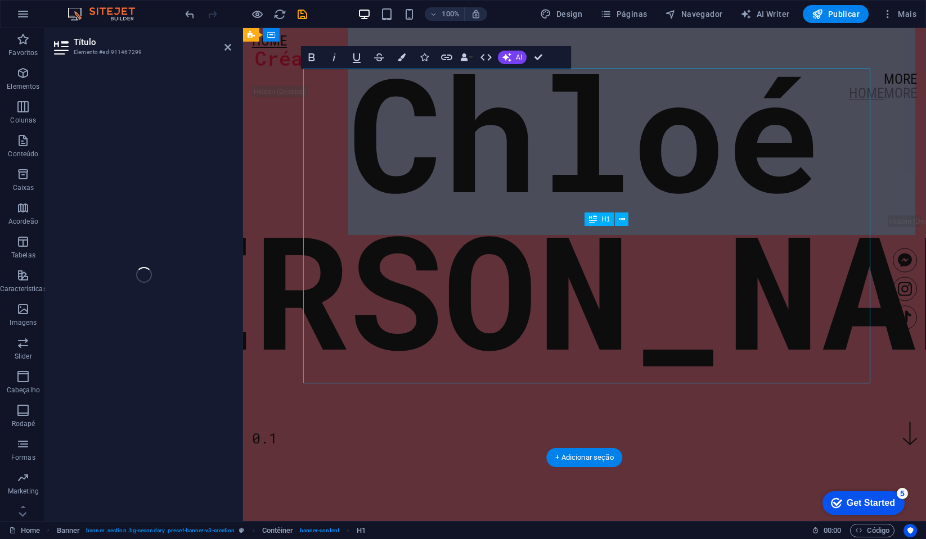
click at [423, 177] on span "Chloé" at bounding box center [584, 132] width 473 height 208
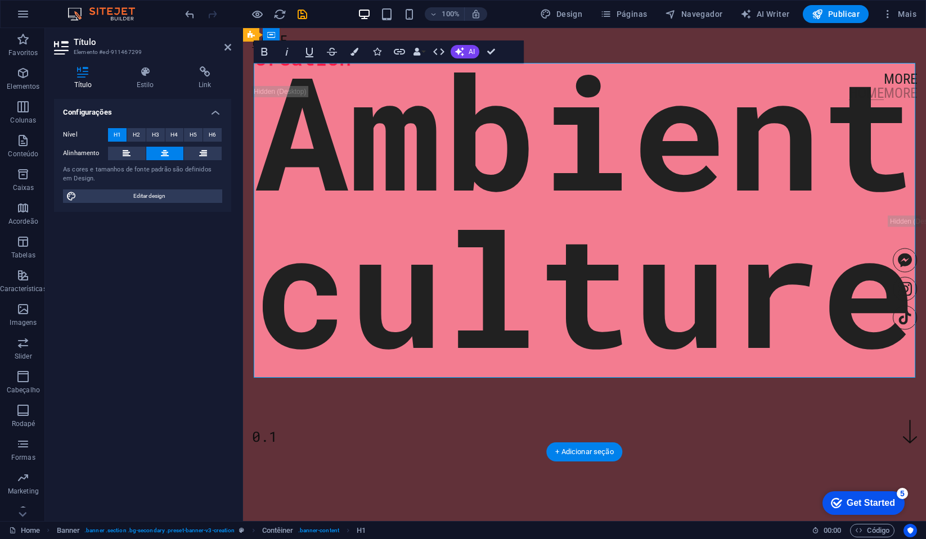
scroll to position [69, 0]
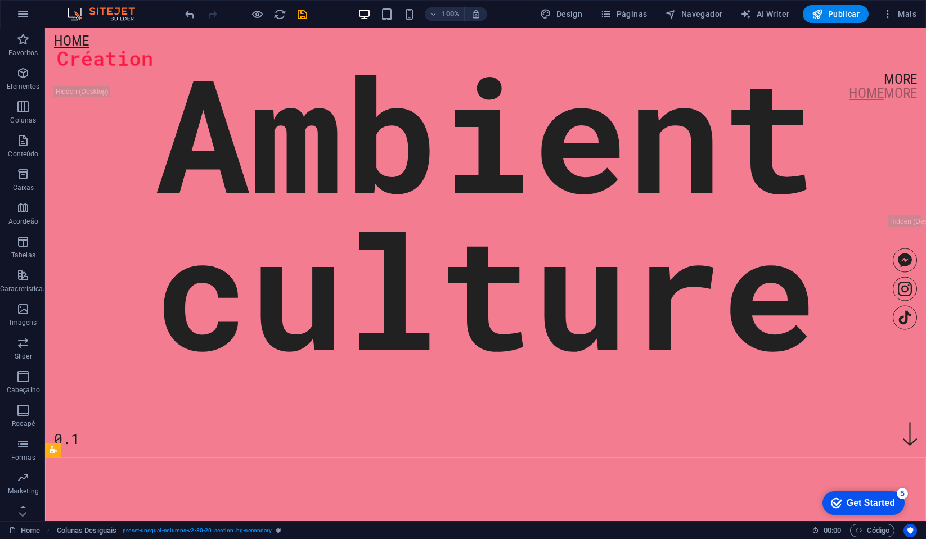
scroll to position [66, 0]
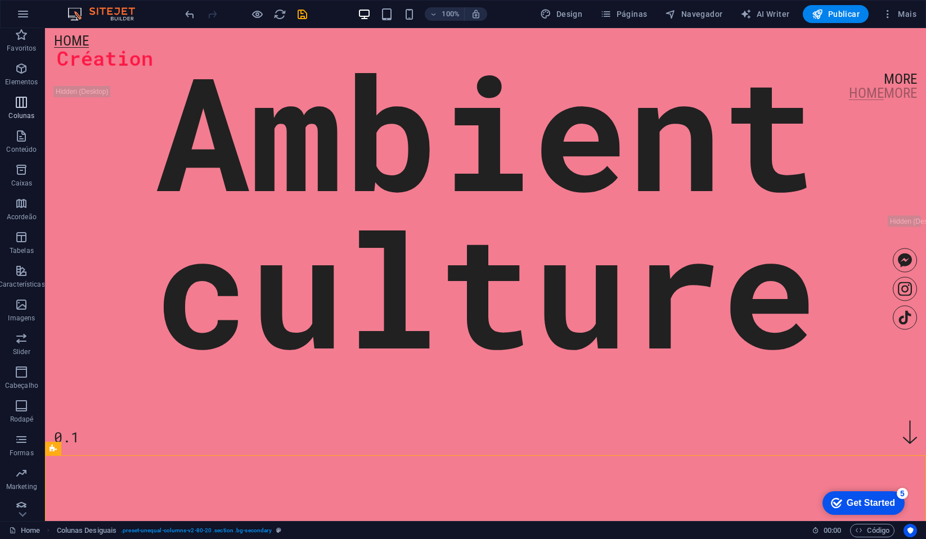
scroll to position [6, 1]
click at [65, 48] on nav "Home" at bounding box center [485, 41] width 863 height 14
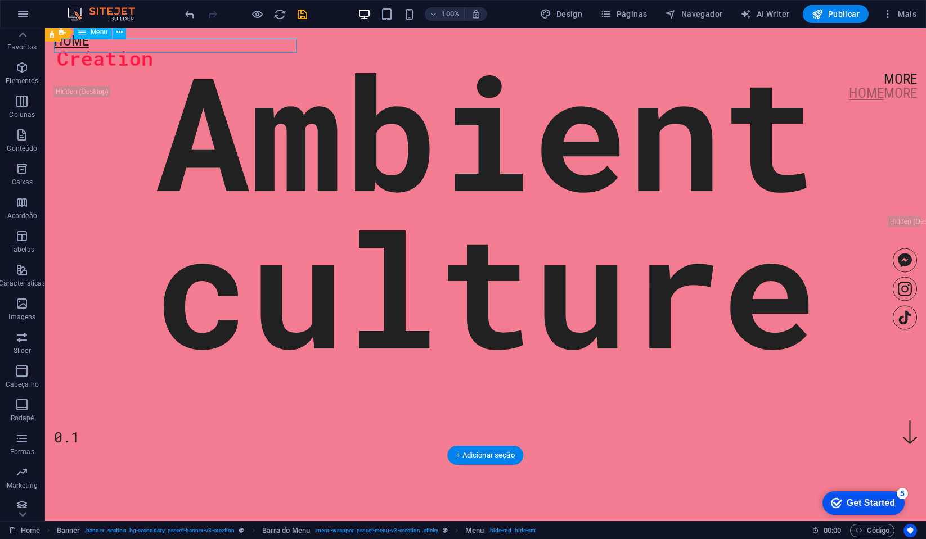
click at [68, 48] on nav "Home" at bounding box center [485, 41] width 863 height 14
select select
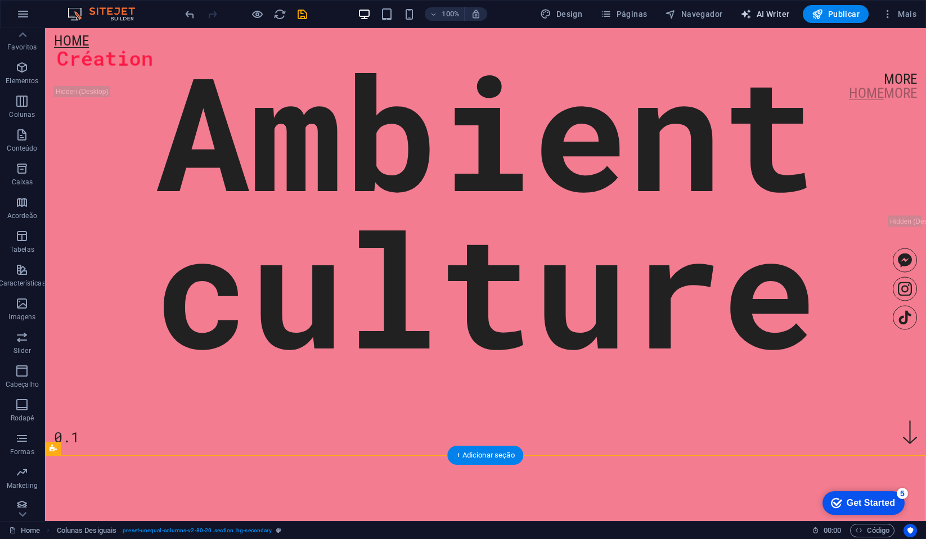
click at [773, 14] on span "AI Writer" at bounding box center [764, 13] width 49 height 11
select select "English"
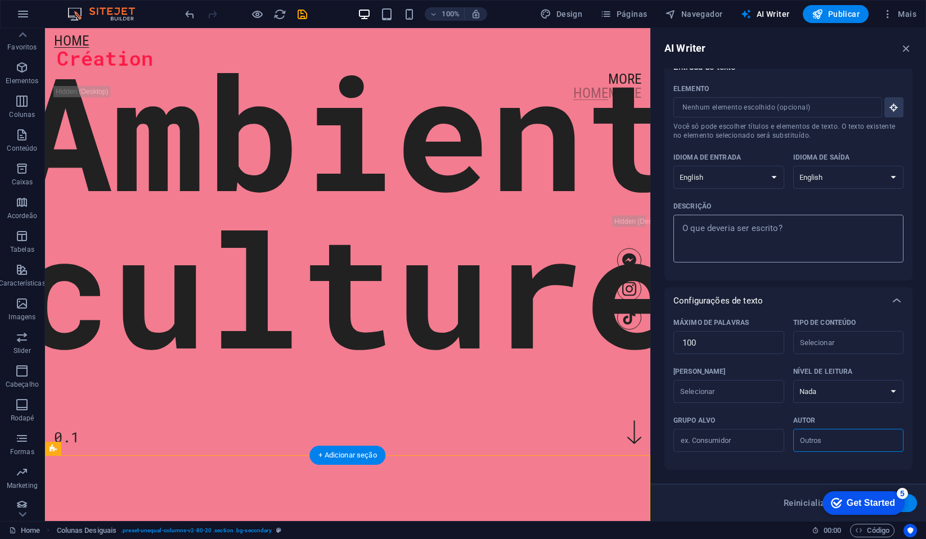
click at [744, 233] on textarea "Descrição x ​" at bounding box center [788, 239] width 219 height 37
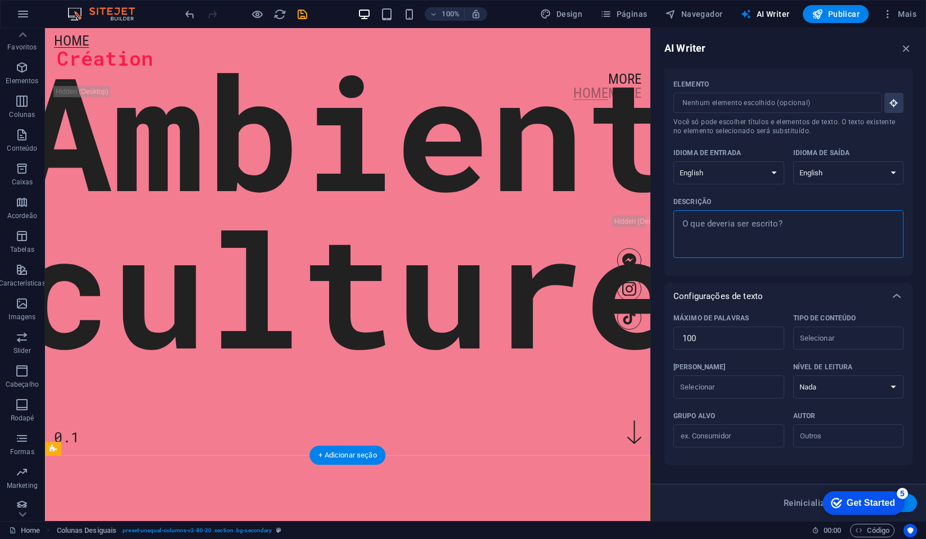
scroll to position [21, 0]
click at [726, 225] on textarea "Descrição x ​" at bounding box center [788, 232] width 219 height 37
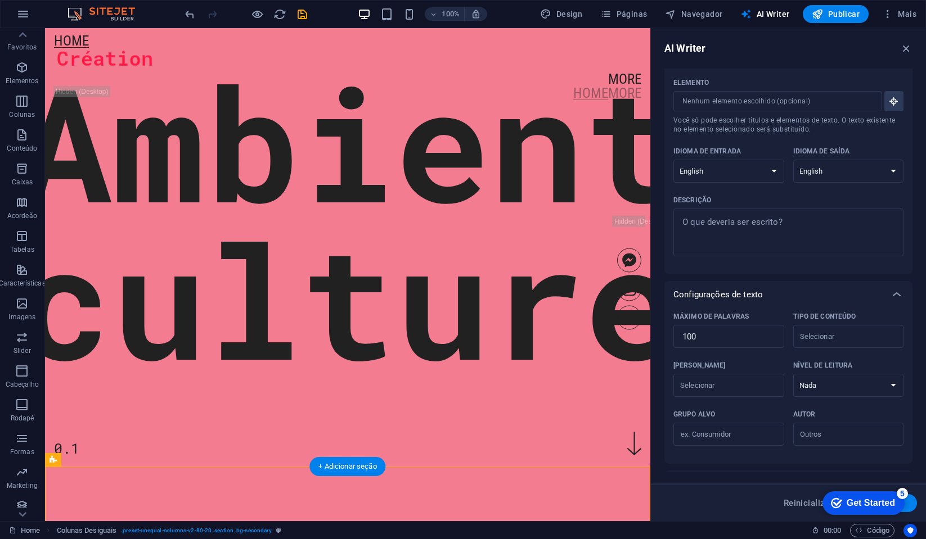
scroll to position [57, 0]
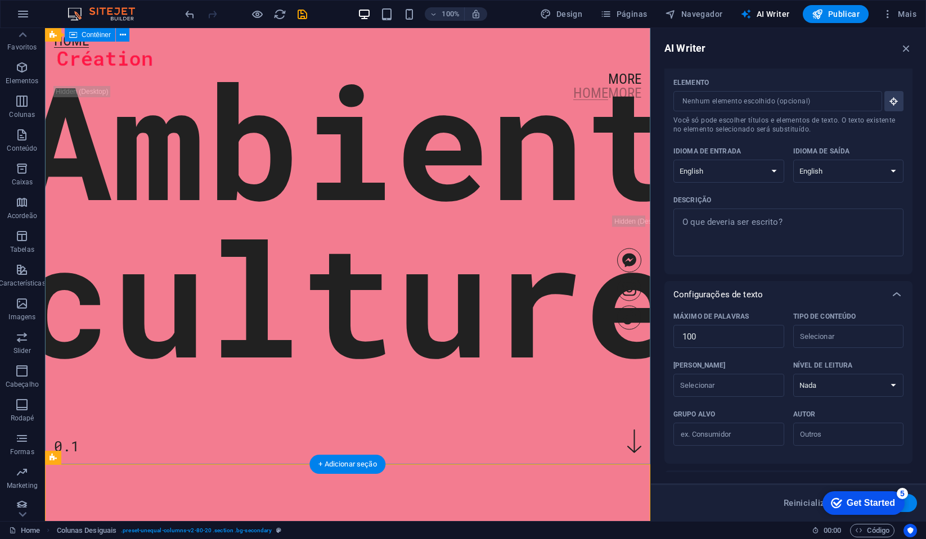
click at [538, 109] on div "Ambient culture 0.1" at bounding box center [347, 40] width 605 height 138
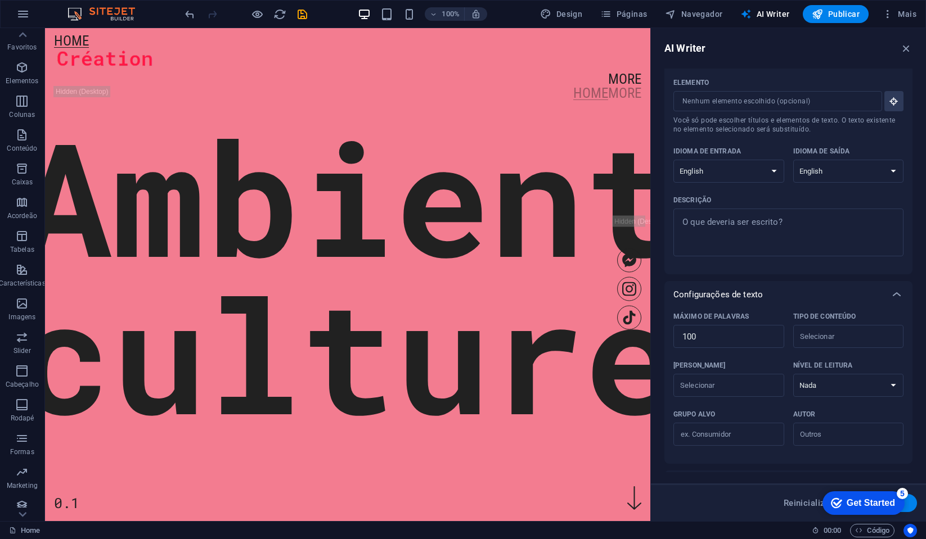
scroll to position [21, 0]
click at [792, 107] on input "Elemento ​ Você só pode escolher títulos e elementos de texto. O texto existent…" at bounding box center [773, 102] width 201 height 20
click at [895, 103] on icon "button" at bounding box center [894, 102] width 10 height 10
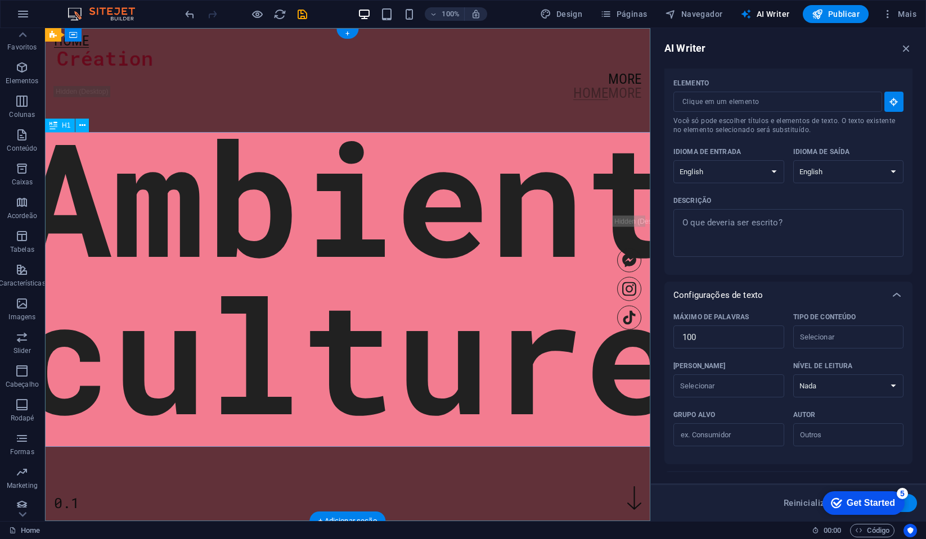
click at [511, 214] on div "Ambient culture" at bounding box center [348, 275] width 662 height 315
type textarea "x"
type input "10"
type textarea "x"
type input "#ed-911467299"
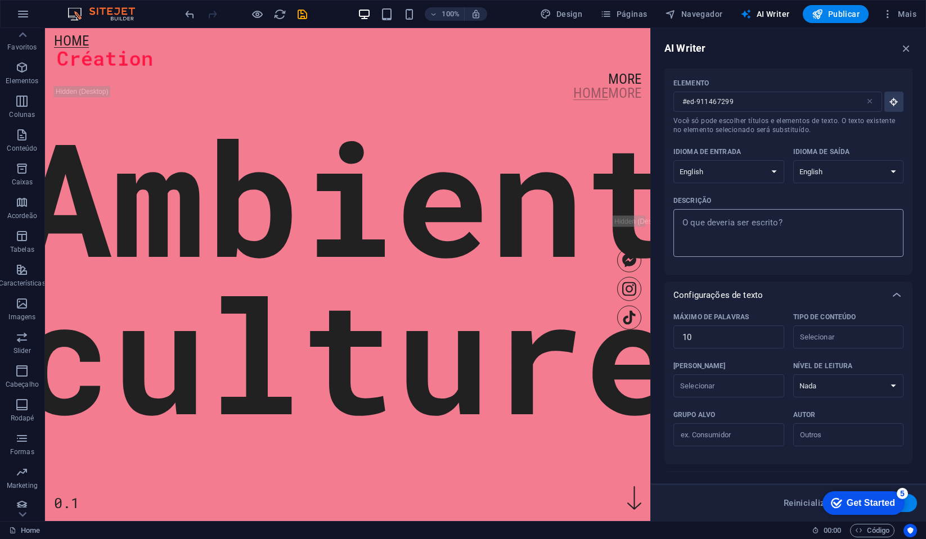
type textarea "x"
click at [781, 241] on textarea "Descrição x ​" at bounding box center [788, 233] width 219 height 37
type textarea "a"
type textarea "x"
type textarea "am"
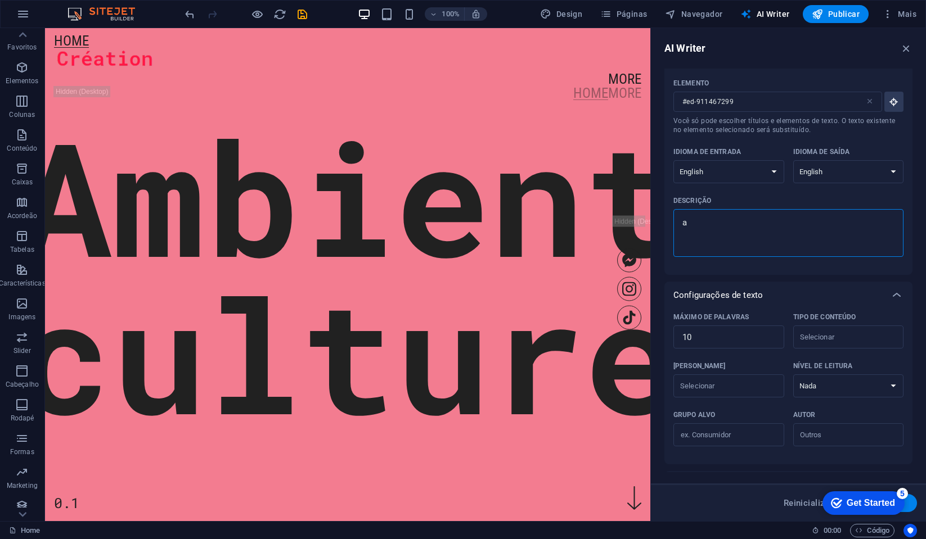
type textarea "x"
type textarea "amb"
type textarea "x"
type textarea "ambi"
type textarea "x"
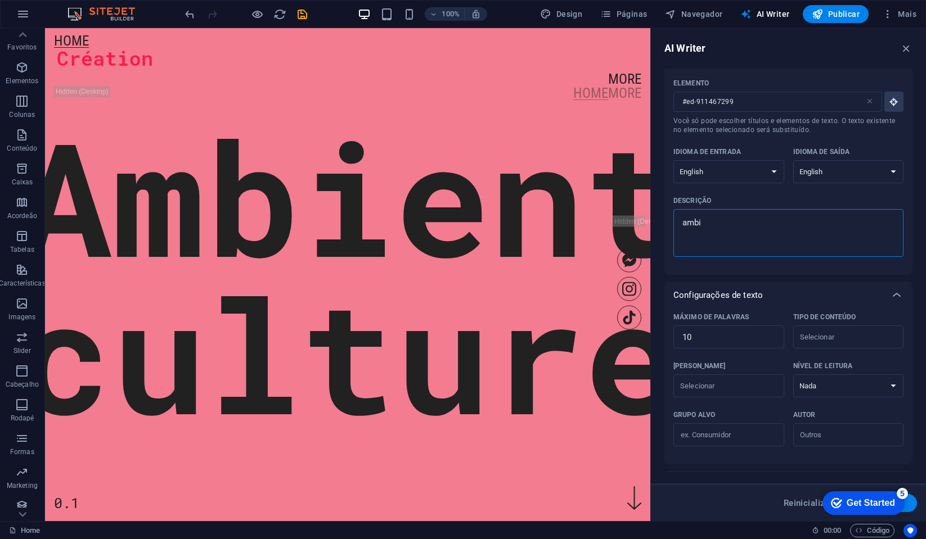
type textarea "ambie"
type textarea "x"
type textarea "ambien"
type textarea "x"
type textarea "ambient"
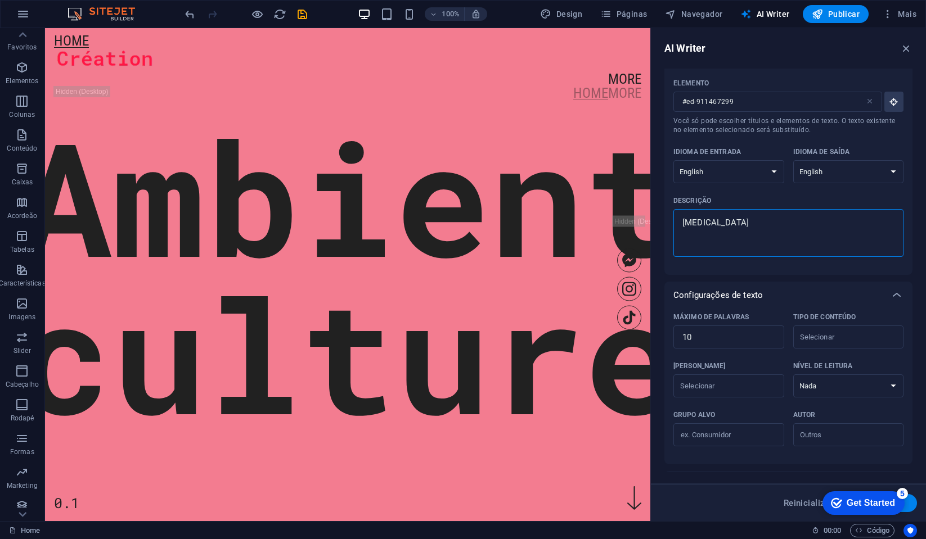
type textarea "x"
type textarea "ambient"
type textarea "x"
type textarea "ambient c"
type textarea "x"
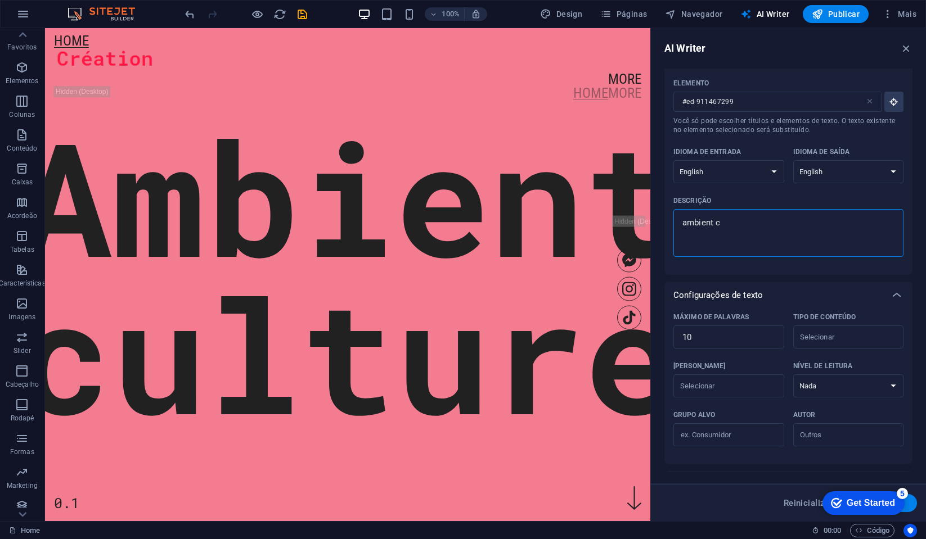
type textarea "ambient cu"
type textarea "x"
type textarea "ambient cul"
type textarea "x"
type textarea "ambient cult"
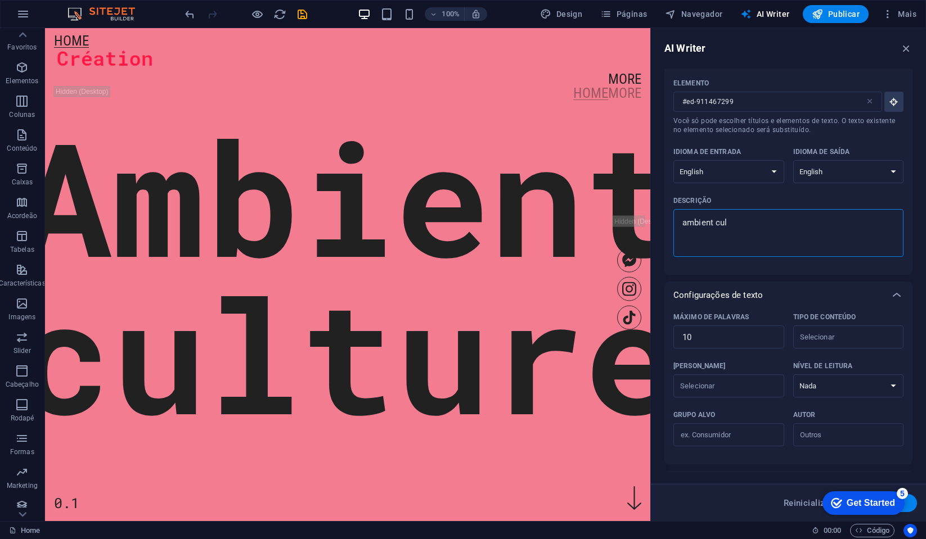
type textarea "x"
type textarea "ambient cultu"
type textarea "x"
type textarea "ambient cultur"
type textarea "x"
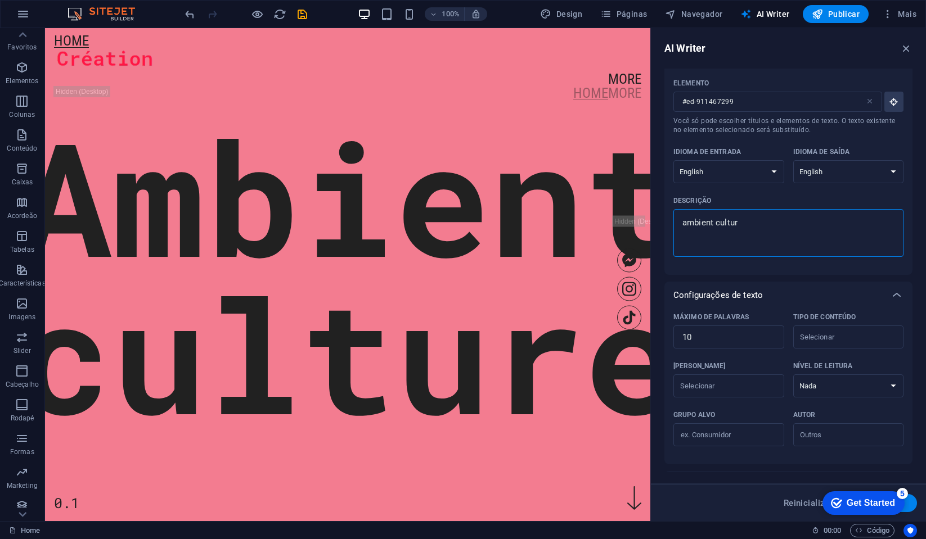
type textarea "ambient culture"
type textarea "x"
type textarea "ambient culture"
type textarea "x"
